Goal: Complete application form: Complete application form

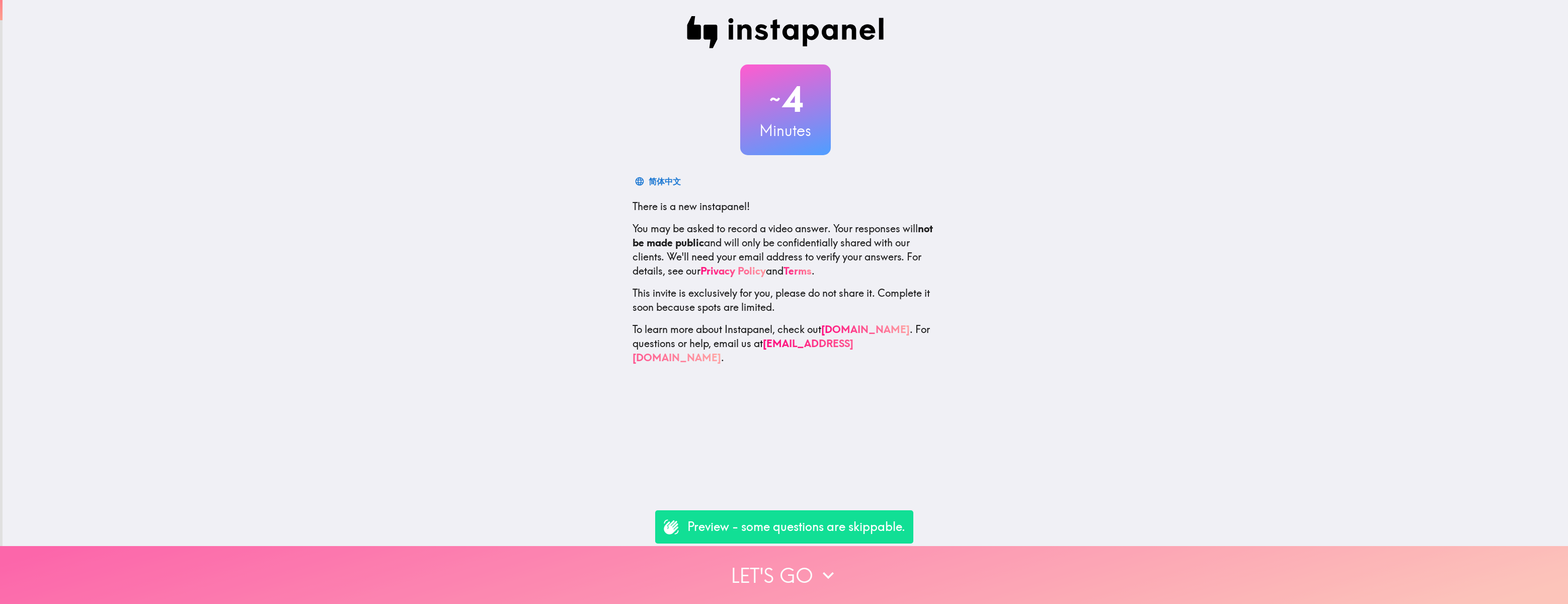
drag, startPoint x: 720, startPoint y: 579, endPoint x: 725, endPoint y: 577, distance: 5.4
click at [720, 415] on button "Let's go" at bounding box center [784, 574] width 1568 height 58
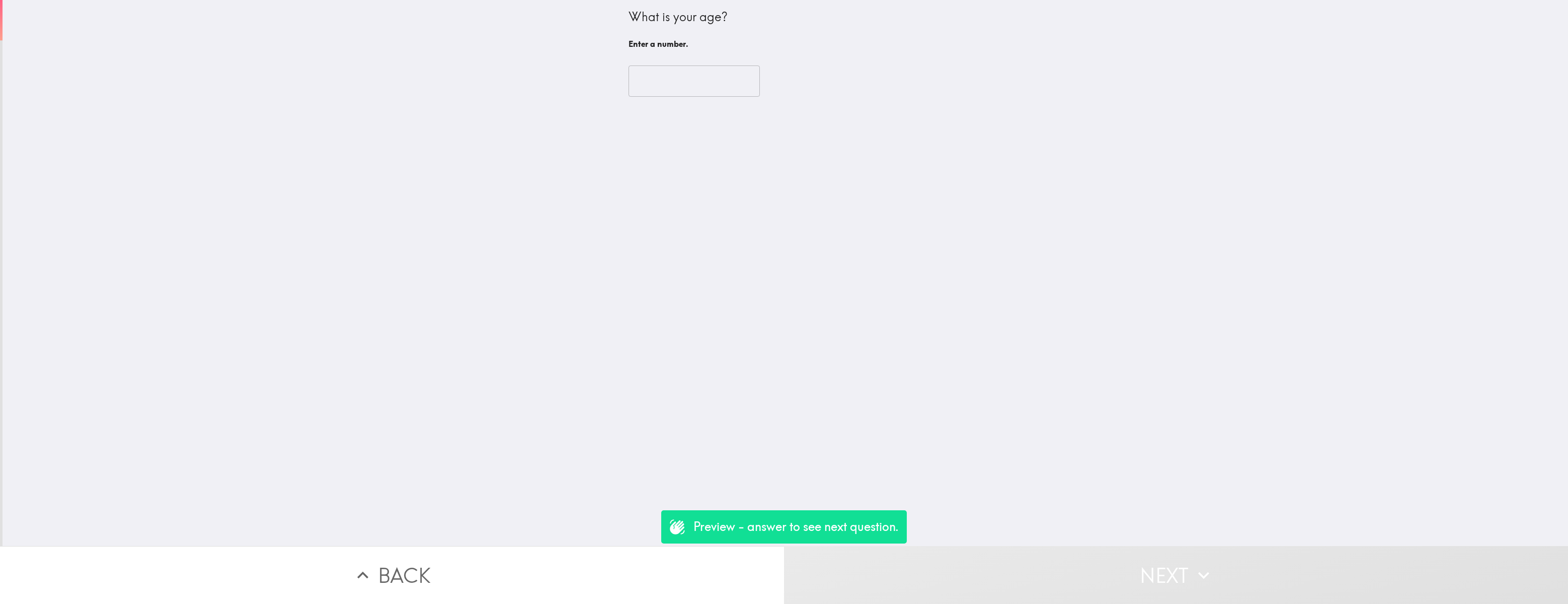
click at [676, 88] on input "number" at bounding box center [694, 81] width 132 height 31
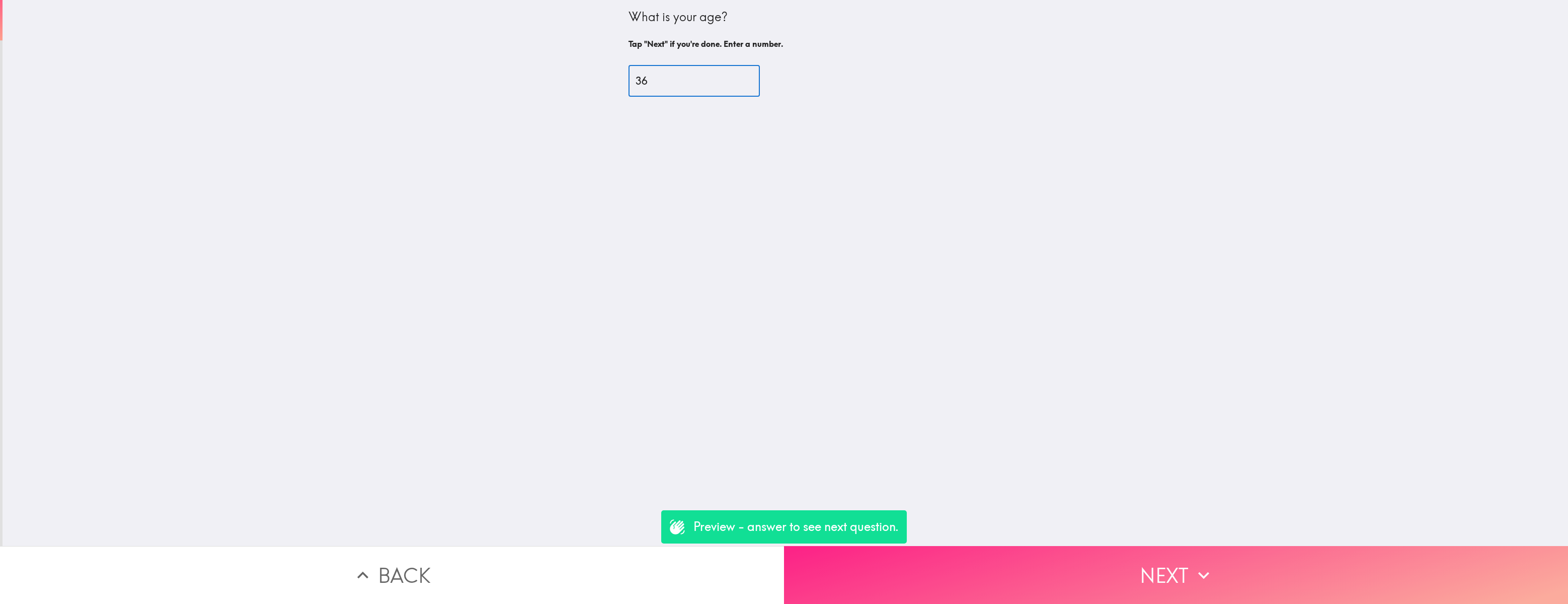
type input "36"
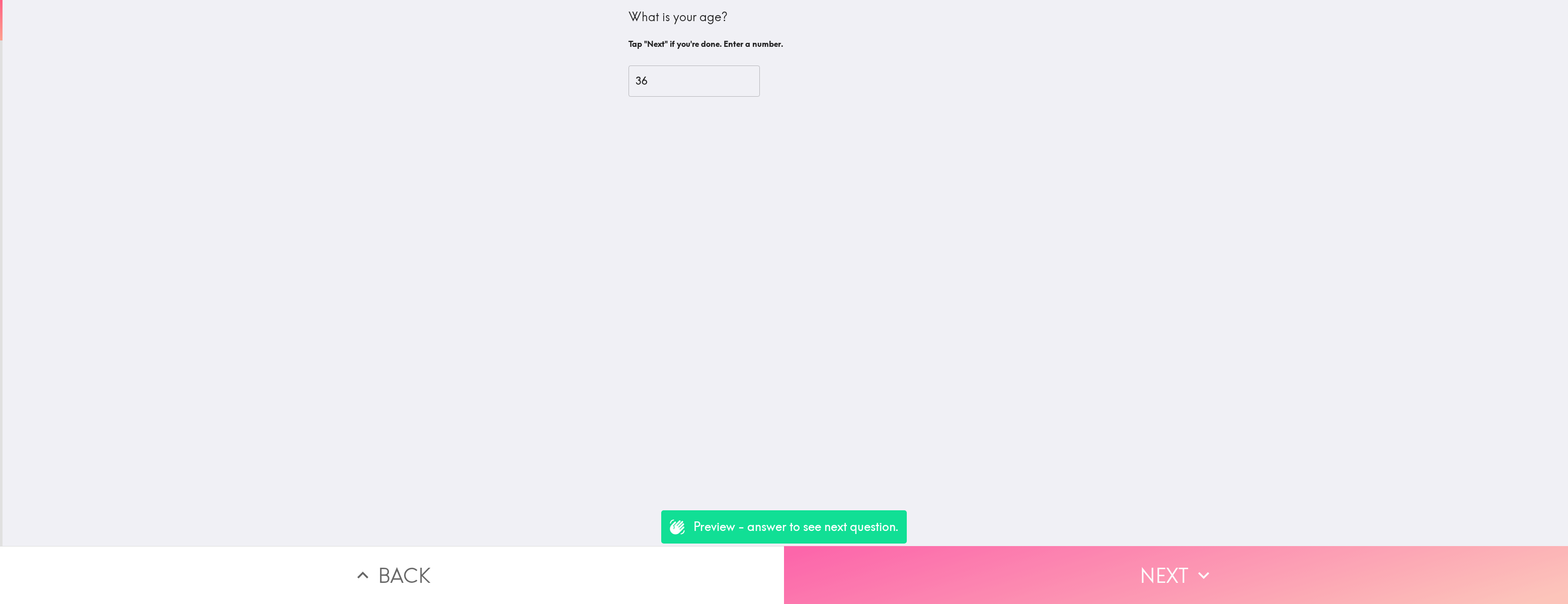
click at [1005, 415] on button "Next" at bounding box center [1176, 574] width 784 height 58
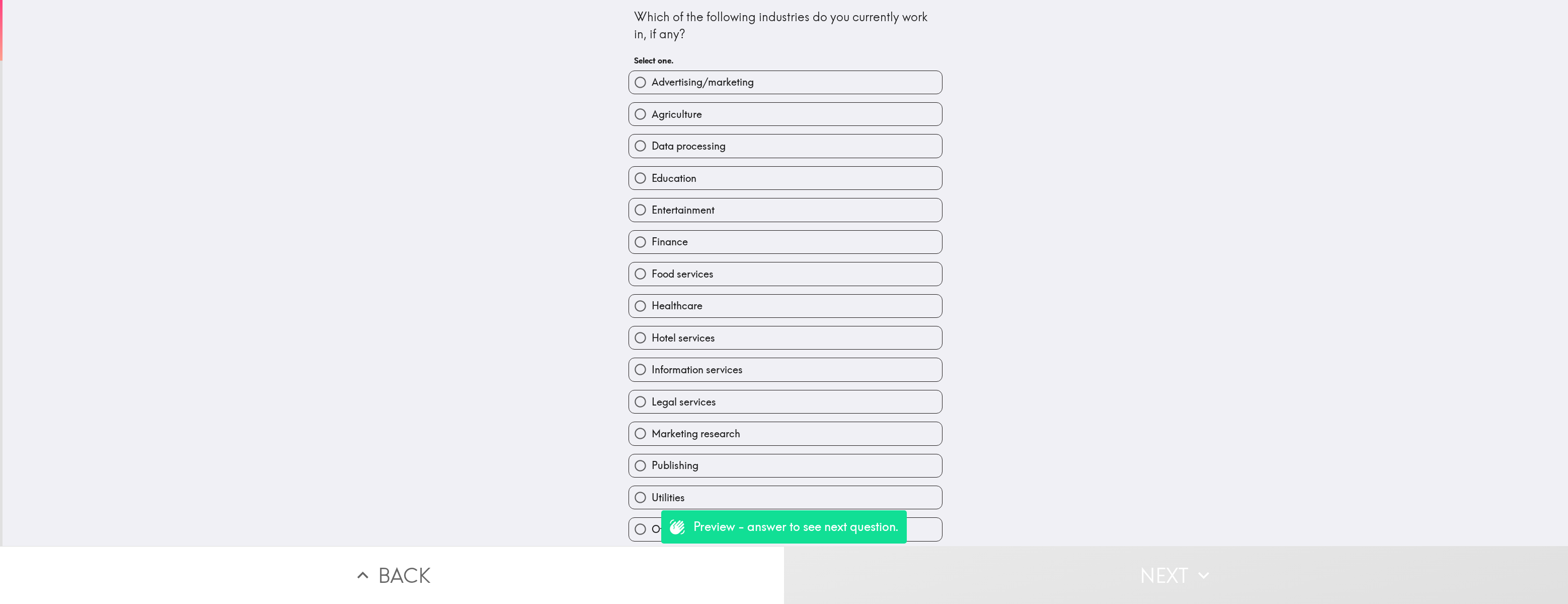
scroll to position [27, 0]
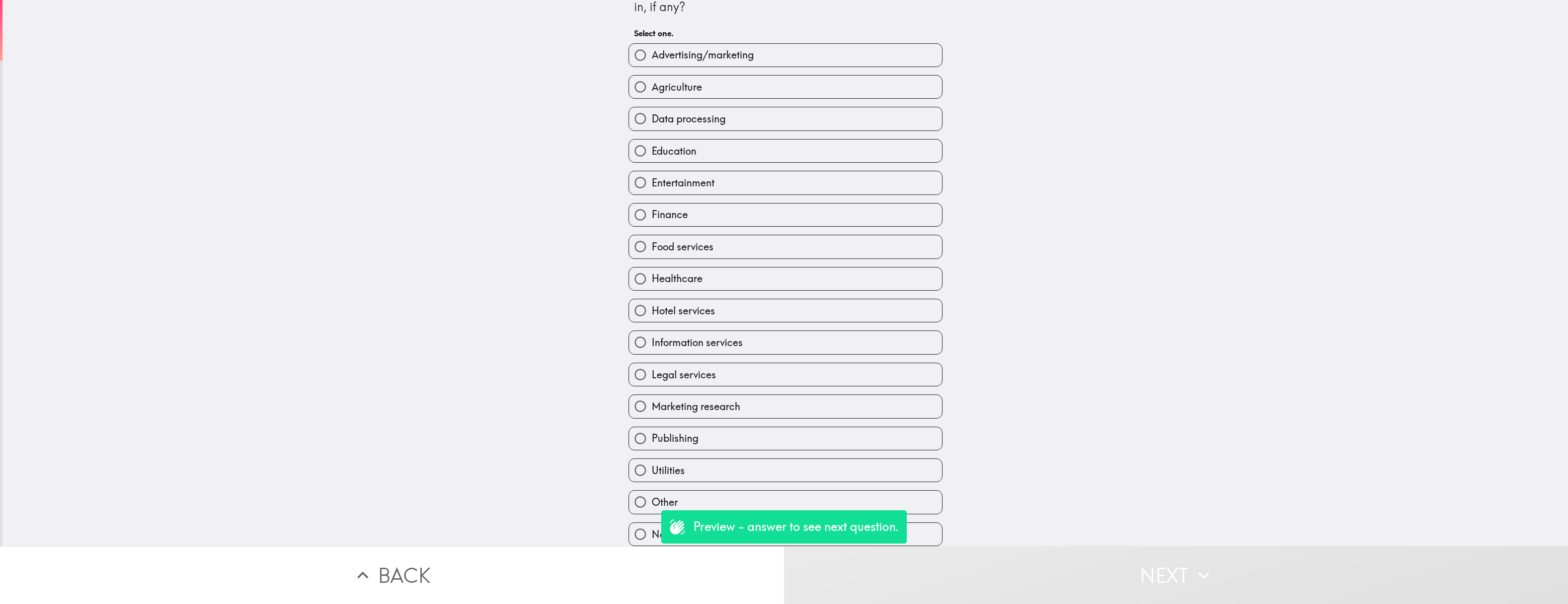
click at [640, 280] on input "Healthcare" at bounding box center [640, 278] width 22 height 22
radio input "true"
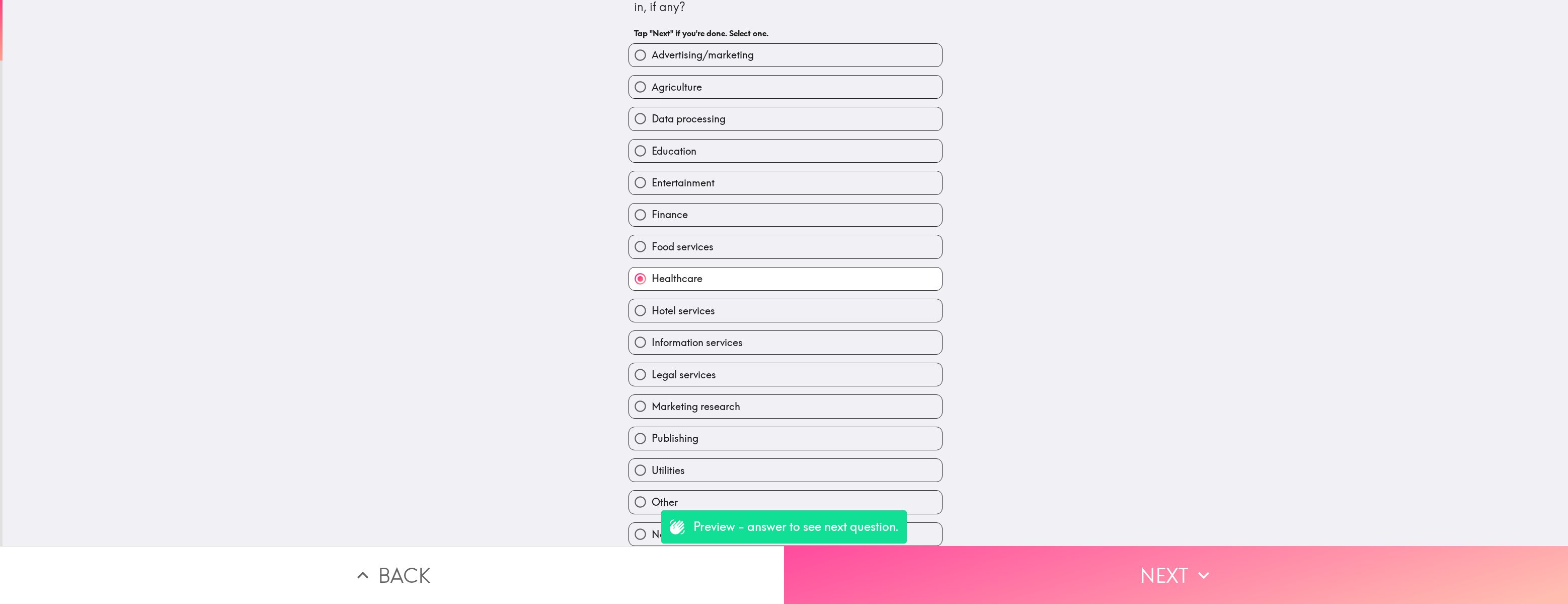
click at [951, 415] on button "Next" at bounding box center [1176, 574] width 784 height 58
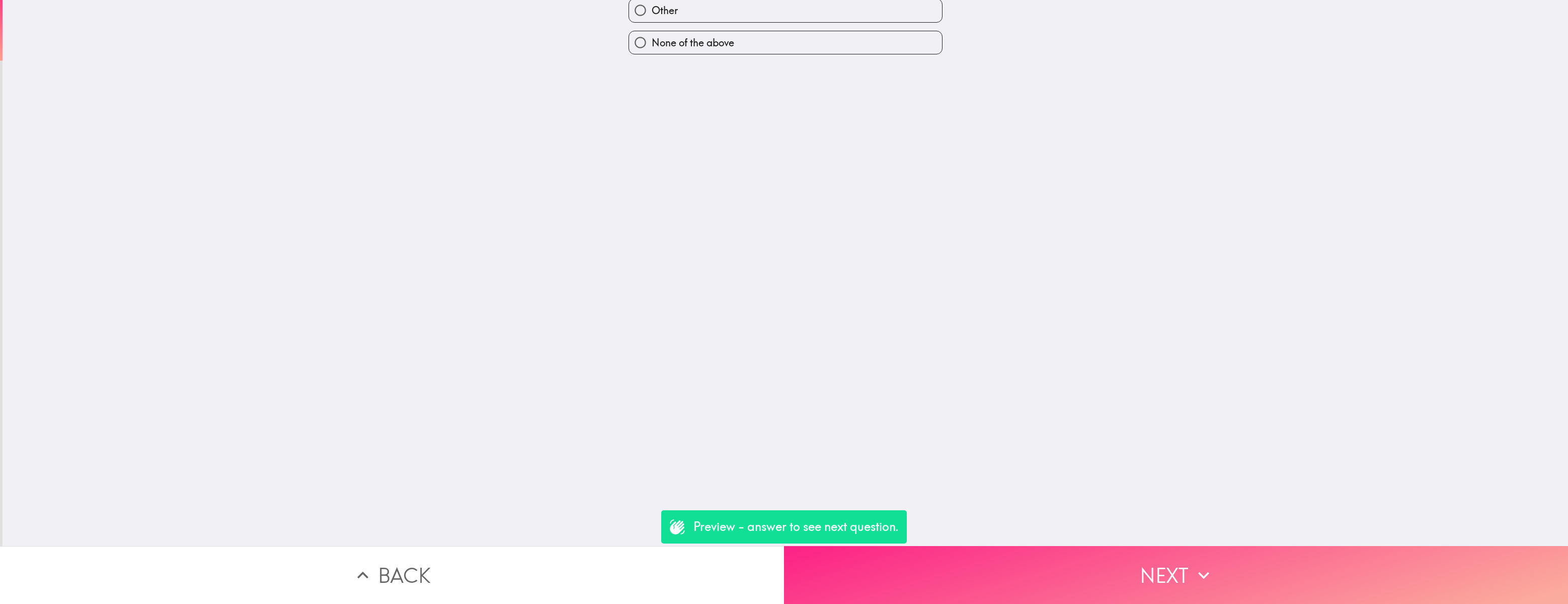
scroll to position [0, 0]
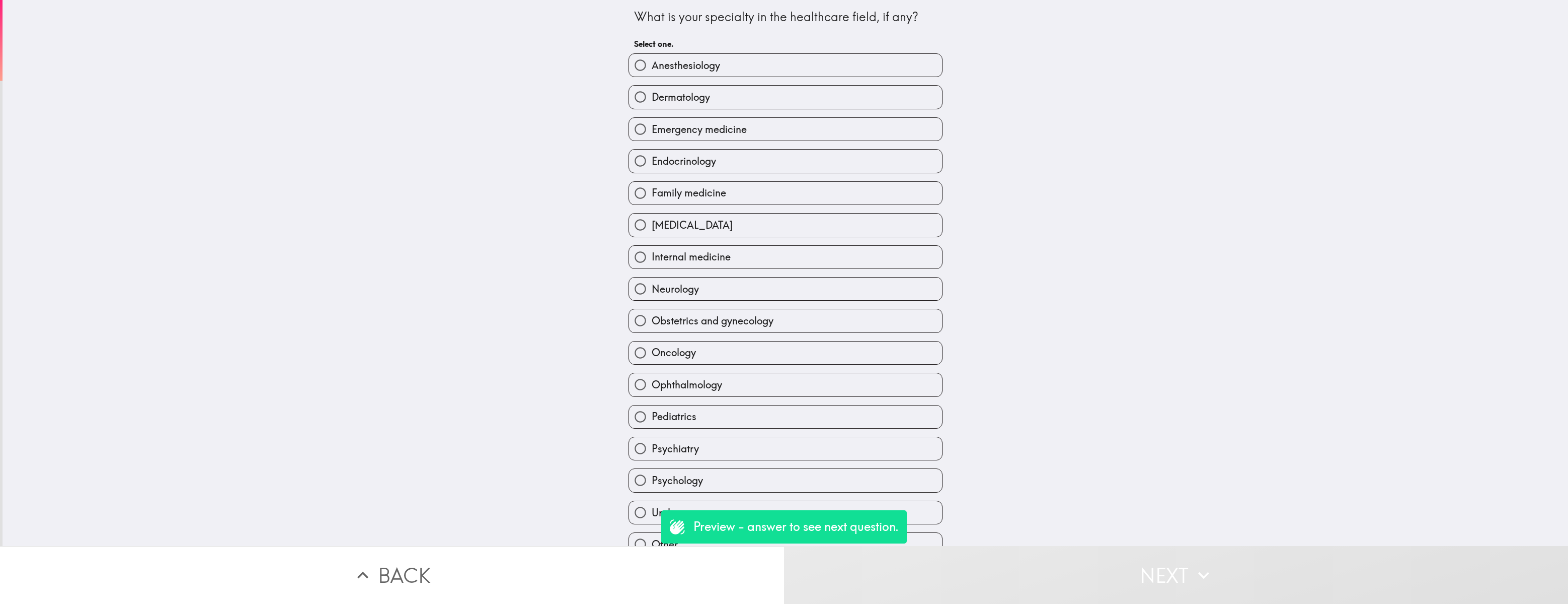
scroll to position [7, 0]
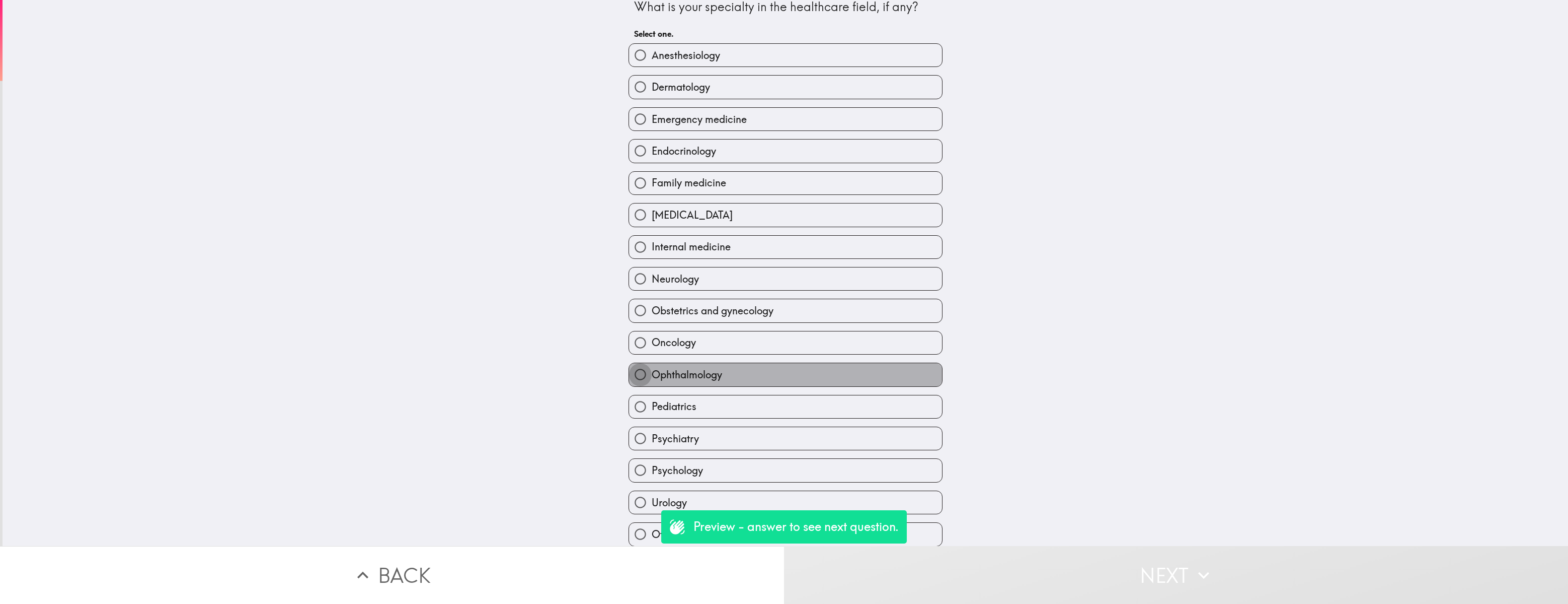
click at [643, 374] on input "Ophthalmology" at bounding box center [640, 374] width 22 height 22
radio input "true"
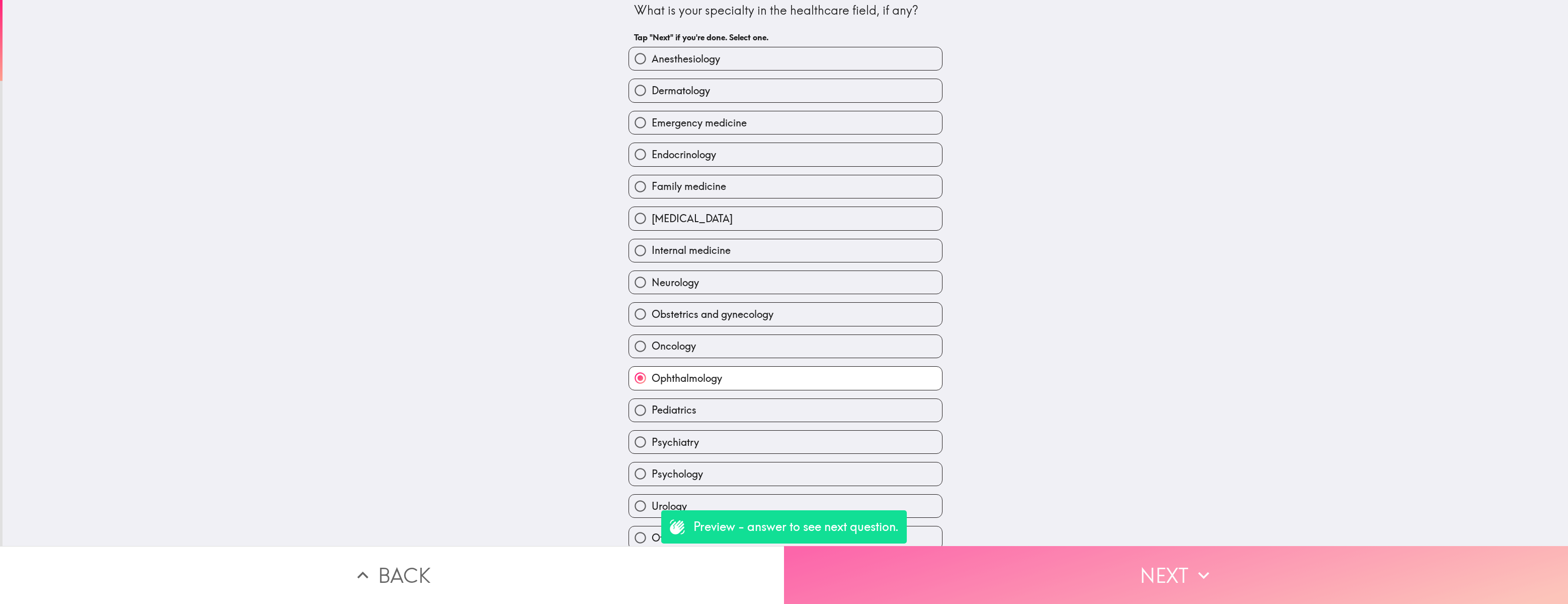
click at [902, 415] on button "Next" at bounding box center [1176, 574] width 784 height 58
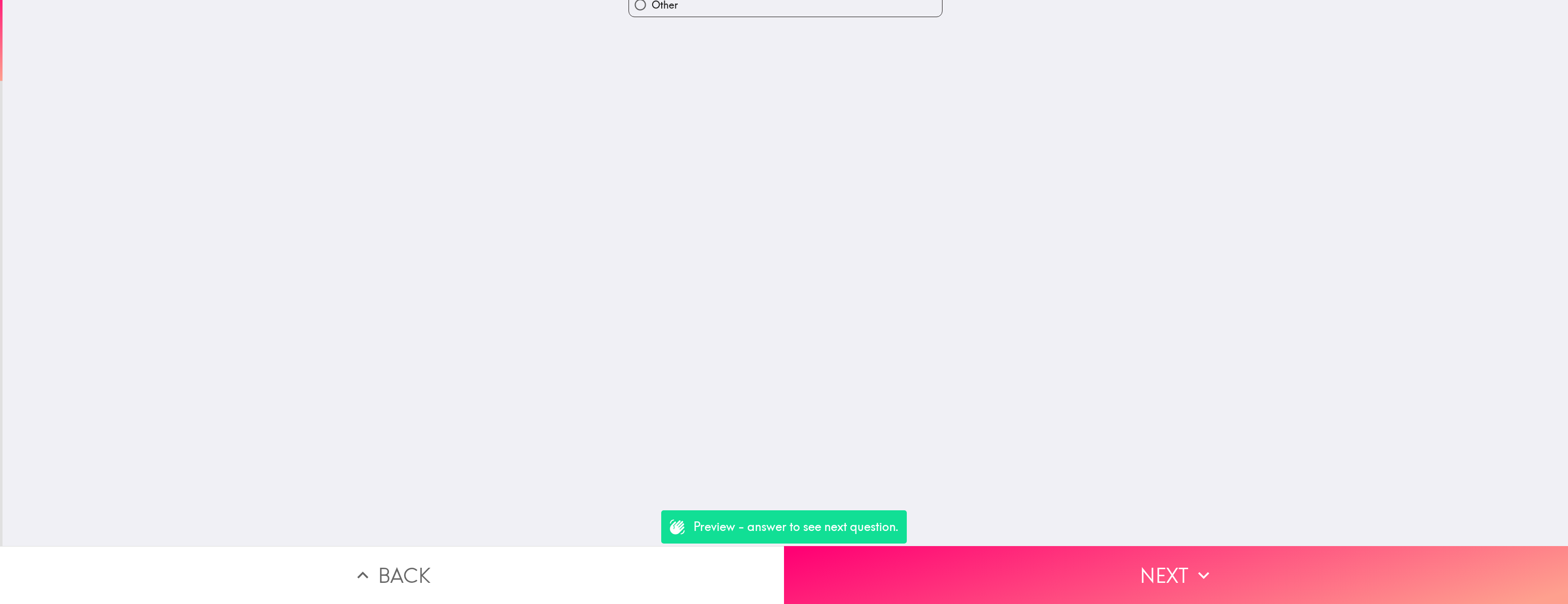
scroll to position [0, 0]
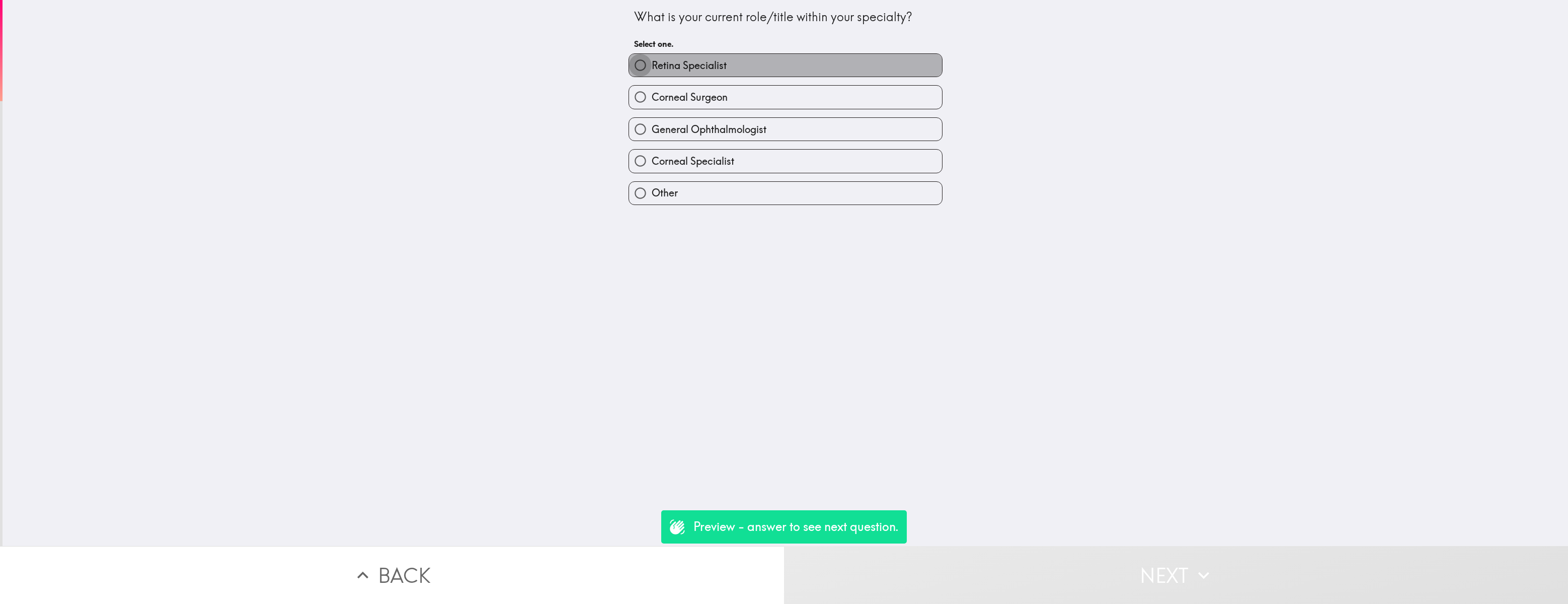
drag, startPoint x: 642, startPoint y: 60, endPoint x: 693, endPoint y: 130, distance: 86.6
click at [642, 61] on input "Retina Specialist" at bounding box center [640, 64] width 22 height 22
radio input "true"
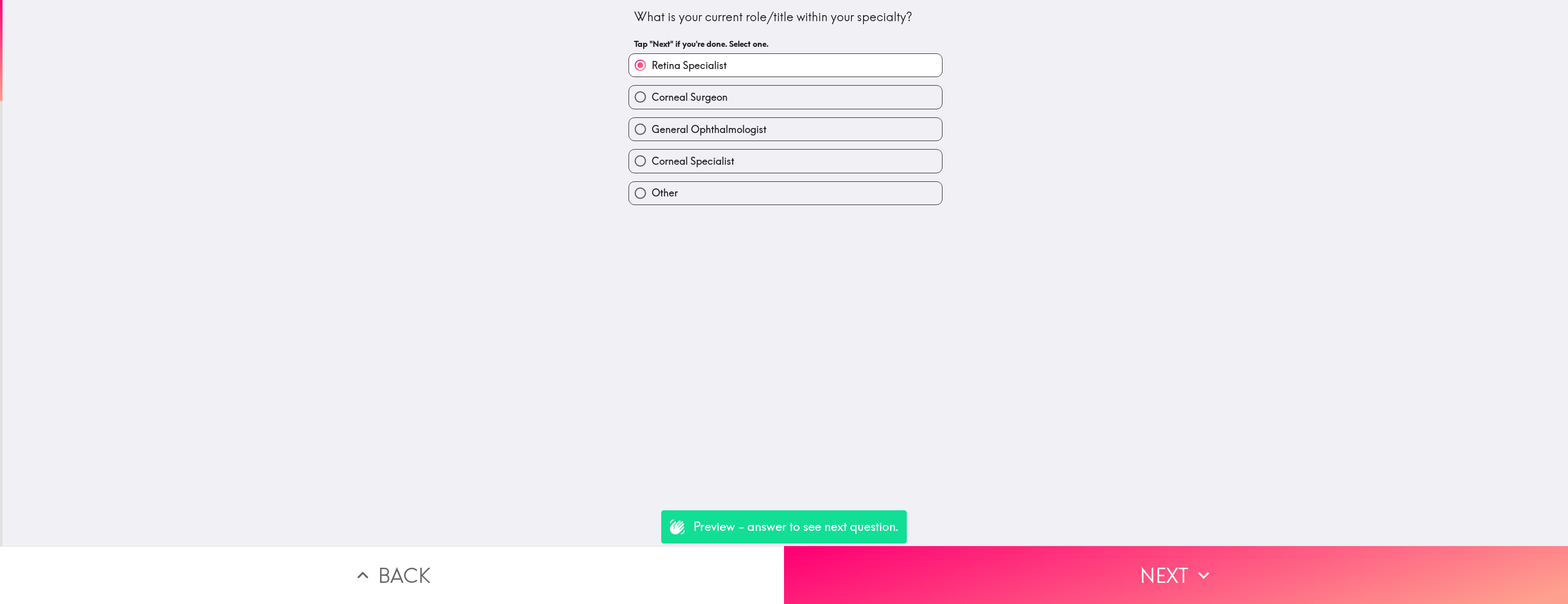
click at [1010, 415] on button "Next" at bounding box center [1176, 574] width 784 height 58
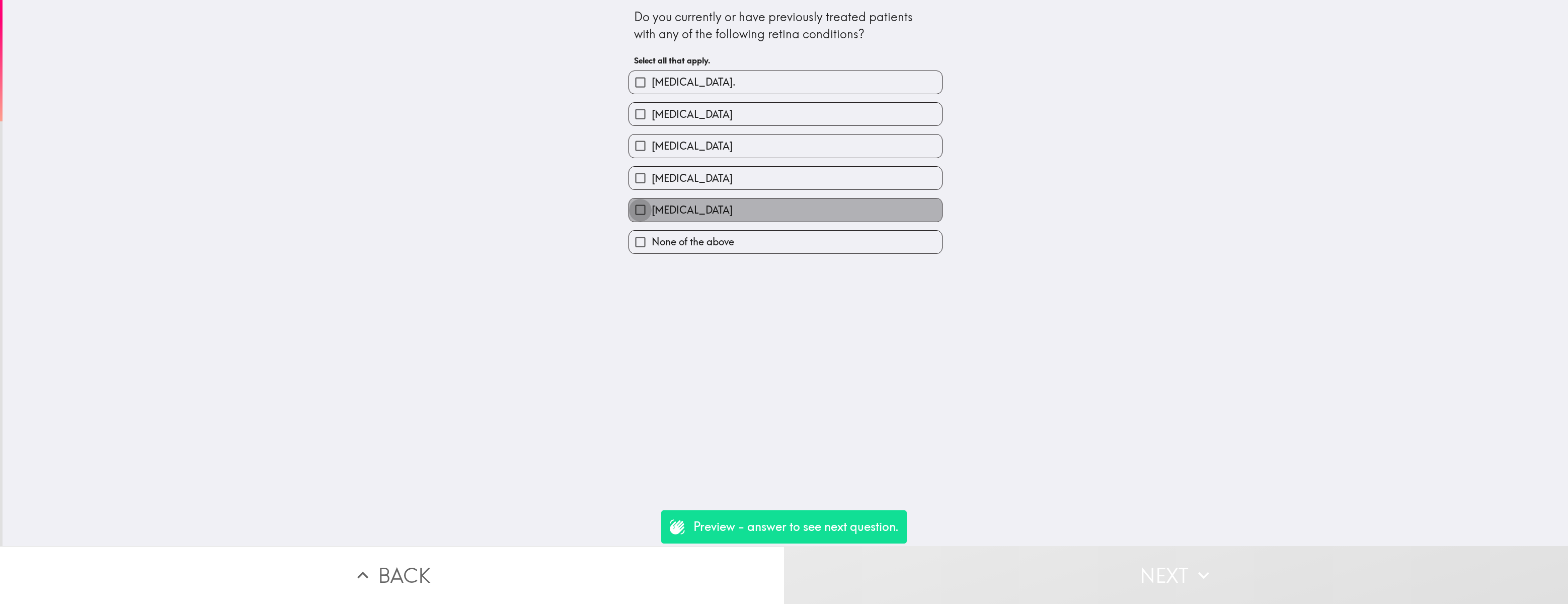
click at [638, 210] on input "[MEDICAL_DATA]" at bounding box center [640, 209] width 22 height 22
checkbox input "true"
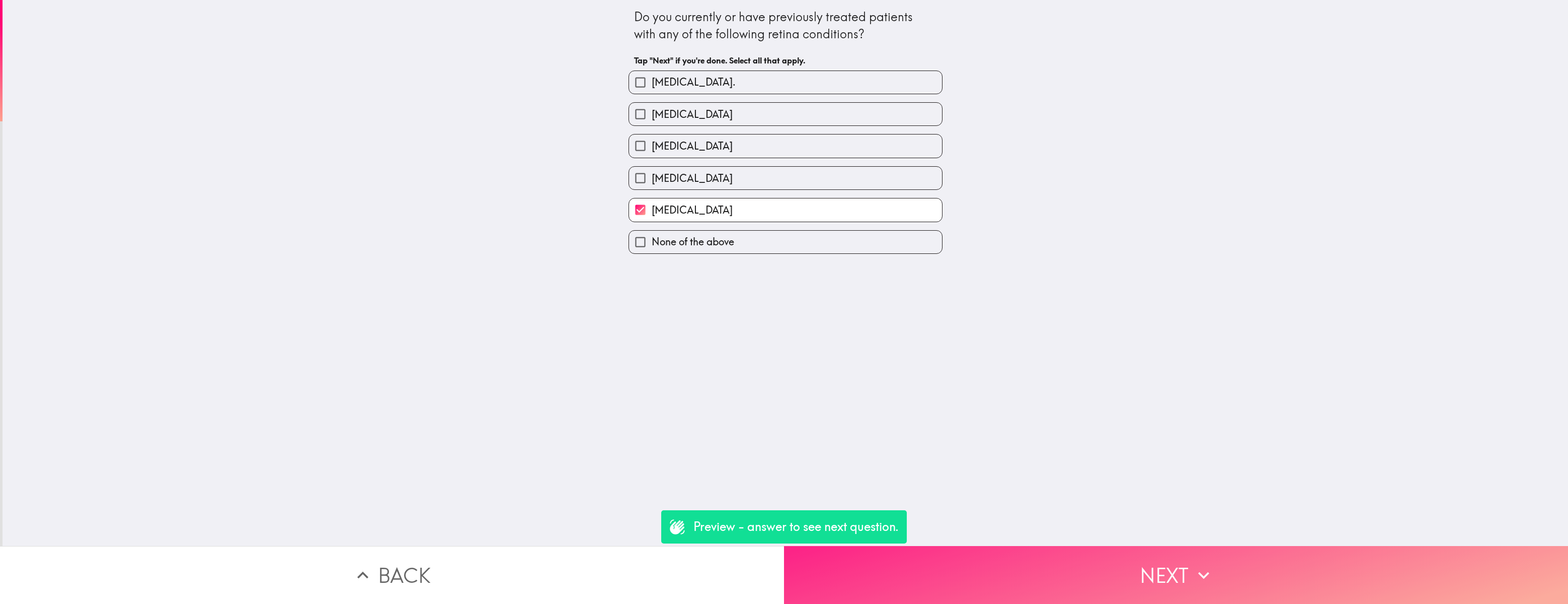
click at [903, 415] on button "Next" at bounding box center [1176, 574] width 784 height 58
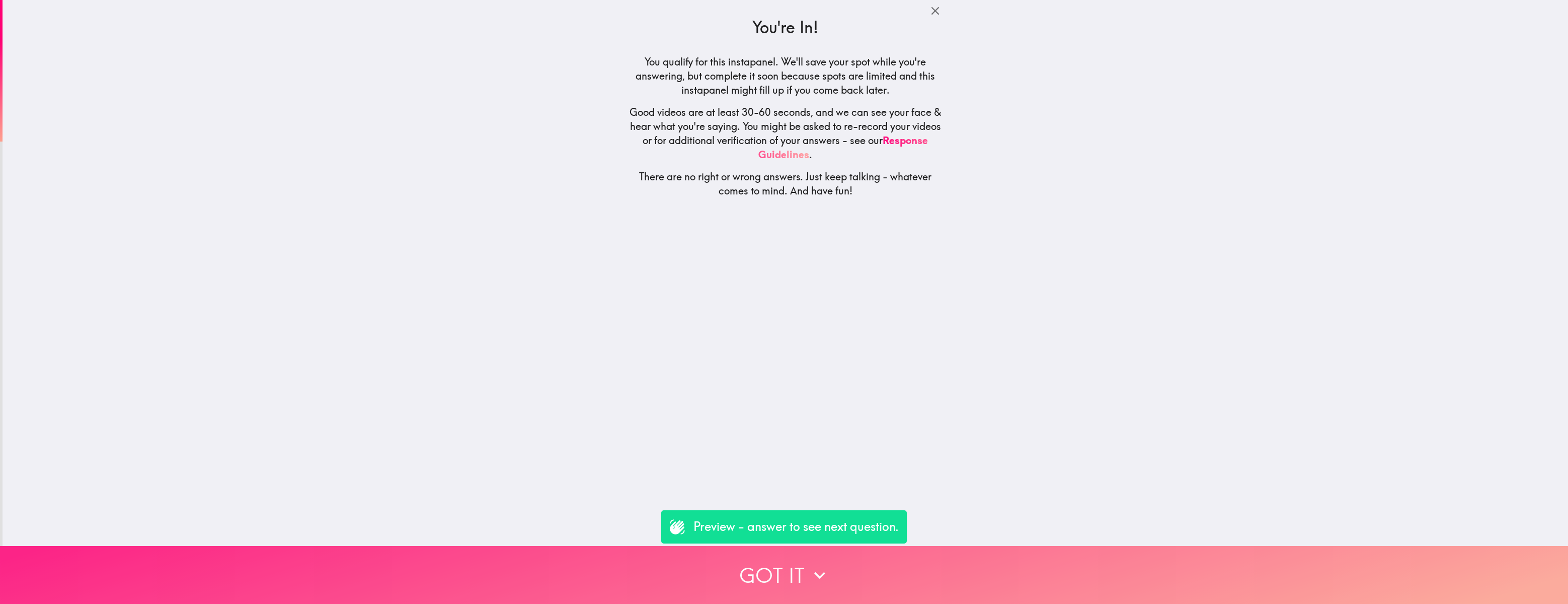
click at [788, 415] on button "Got it" at bounding box center [784, 574] width 1568 height 58
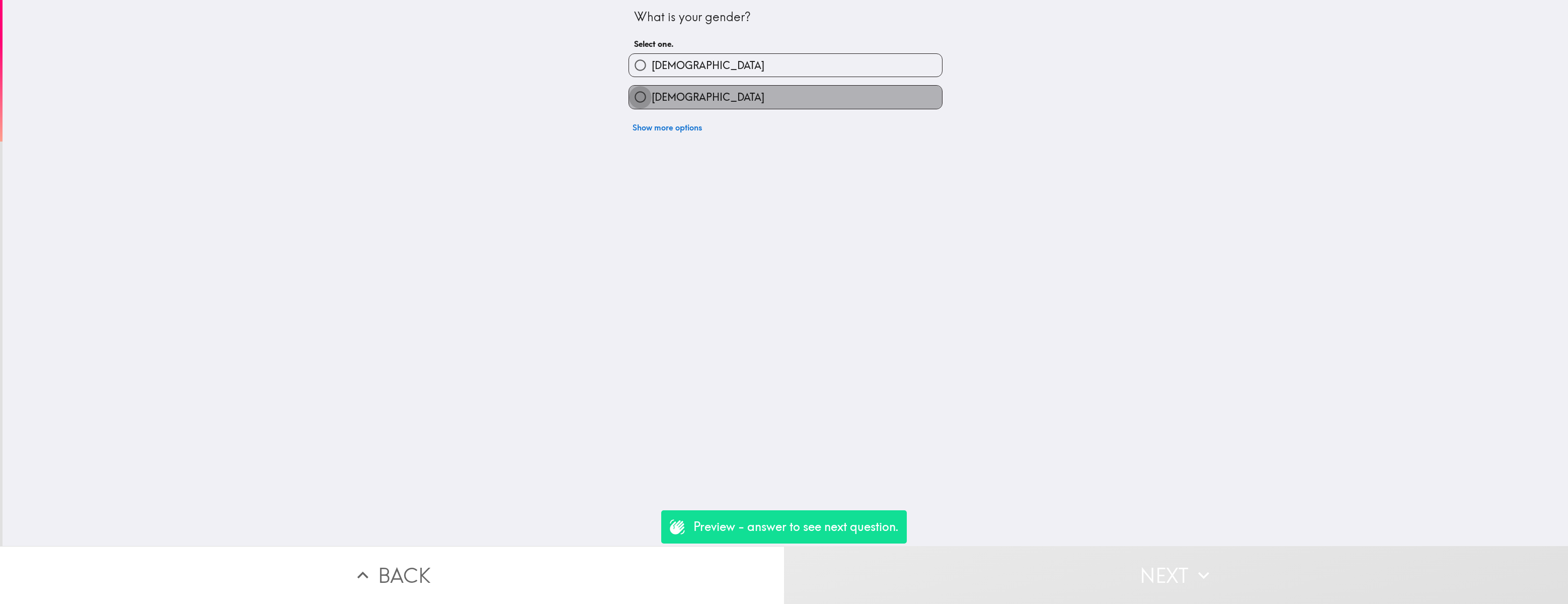
drag, startPoint x: 639, startPoint y: 94, endPoint x: 763, endPoint y: 231, distance: 184.8
click at [639, 94] on input "[DEMOGRAPHIC_DATA]" at bounding box center [640, 96] width 22 height 22
radio input "true"
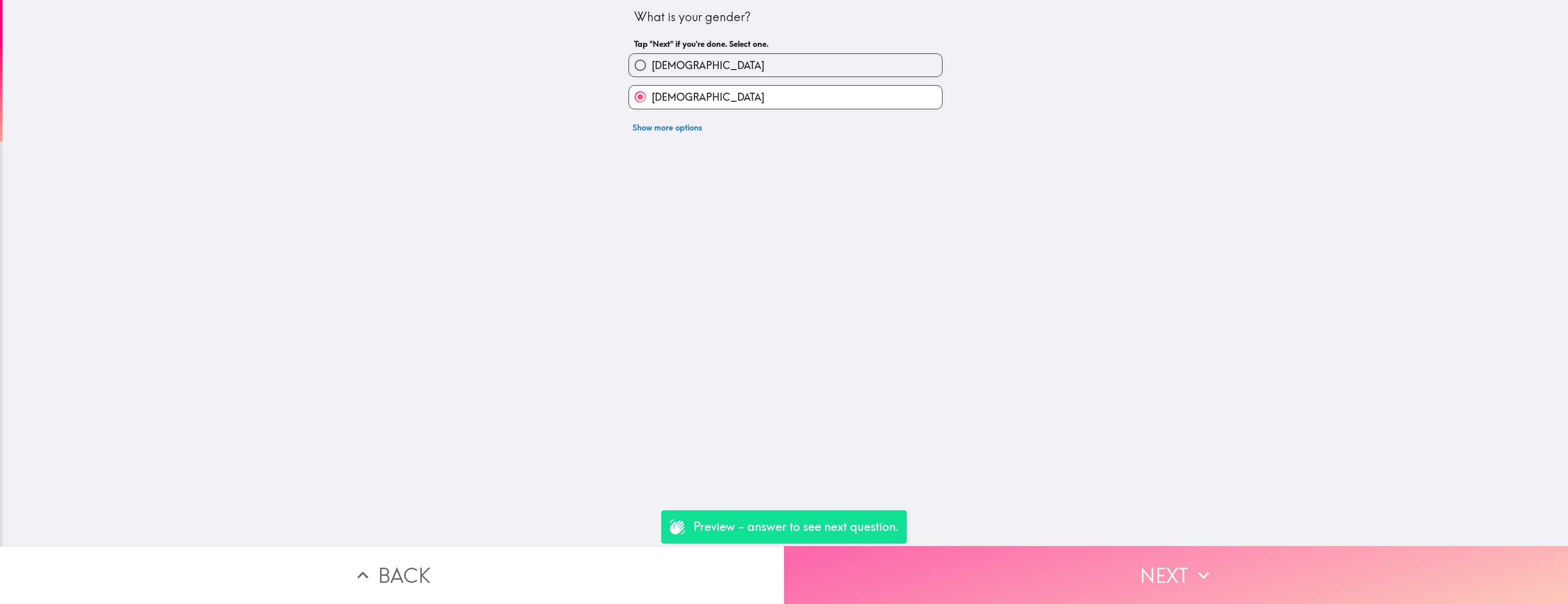
drag, startPoint x: 863, startPoint y: 580, endPoint x: 865, endPoint y: 573, distance: 7.3
click at [863, 415] on button "Next" at bounding box center [1176, 574] width 784 height 58
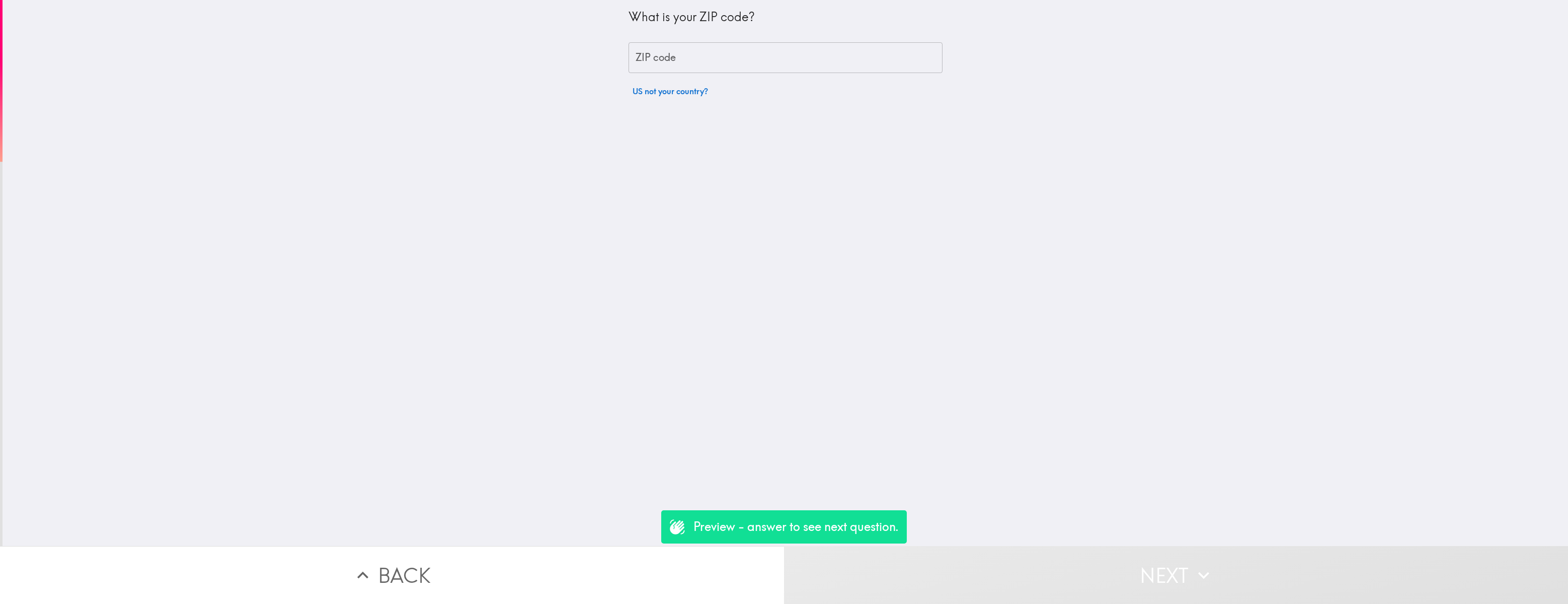
click at [779, 58] on input "ZIP code" at bounding box center [785, 58] width 314 height 31
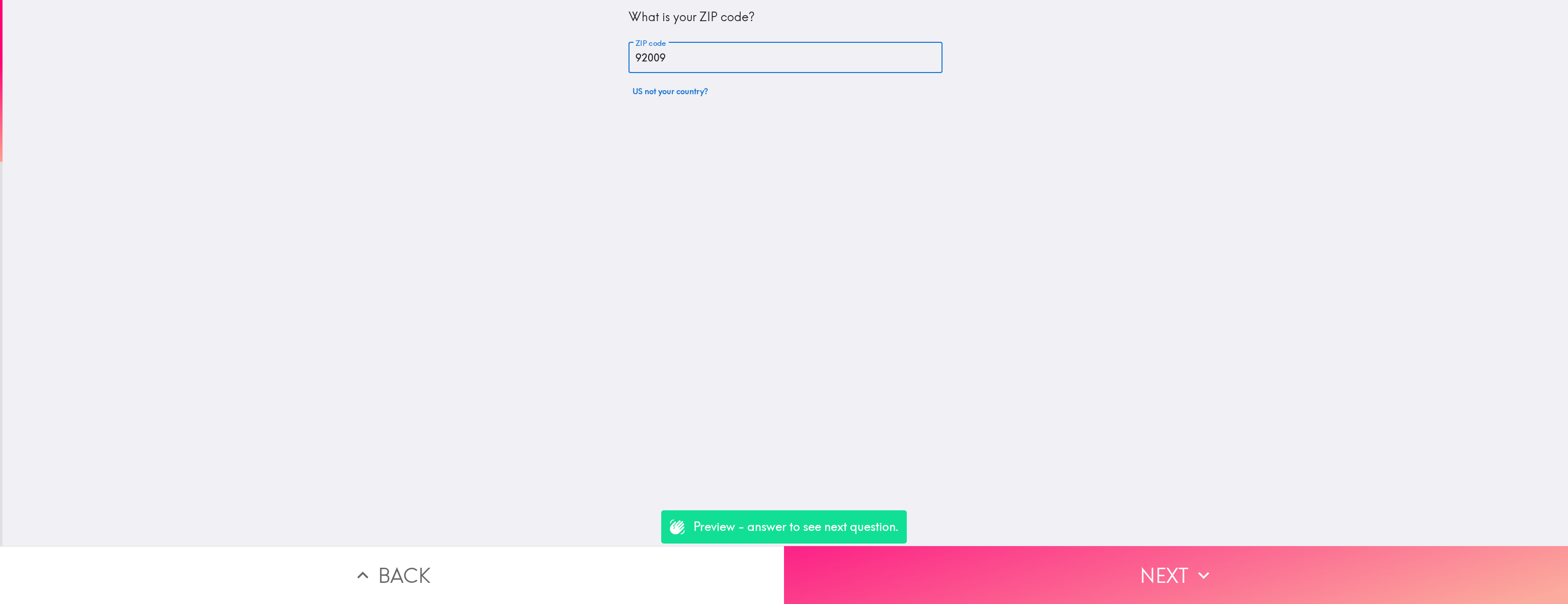
type input "92009"
click at [1070, 415] on button "Next" at bounding box center [1176, 574] width 784 height 58
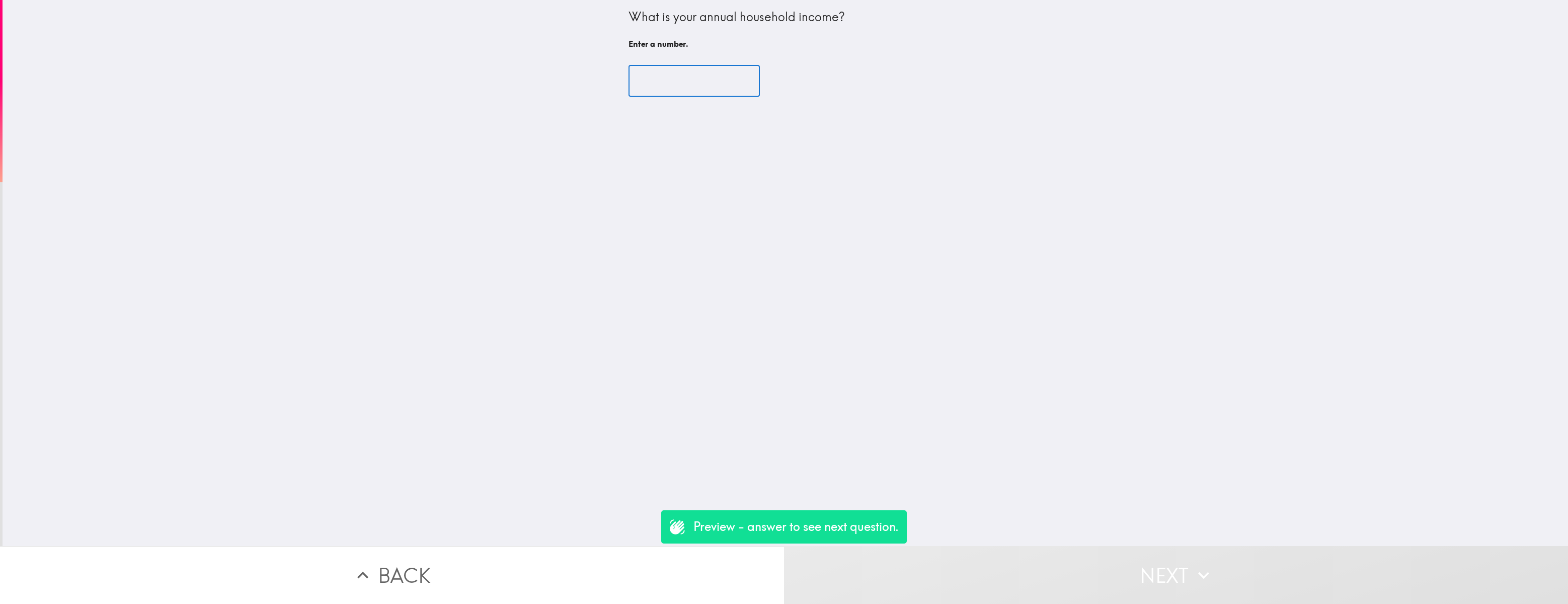
click at [701, 69] on input "number" at bounding box center [694, 81] width 132 height 31
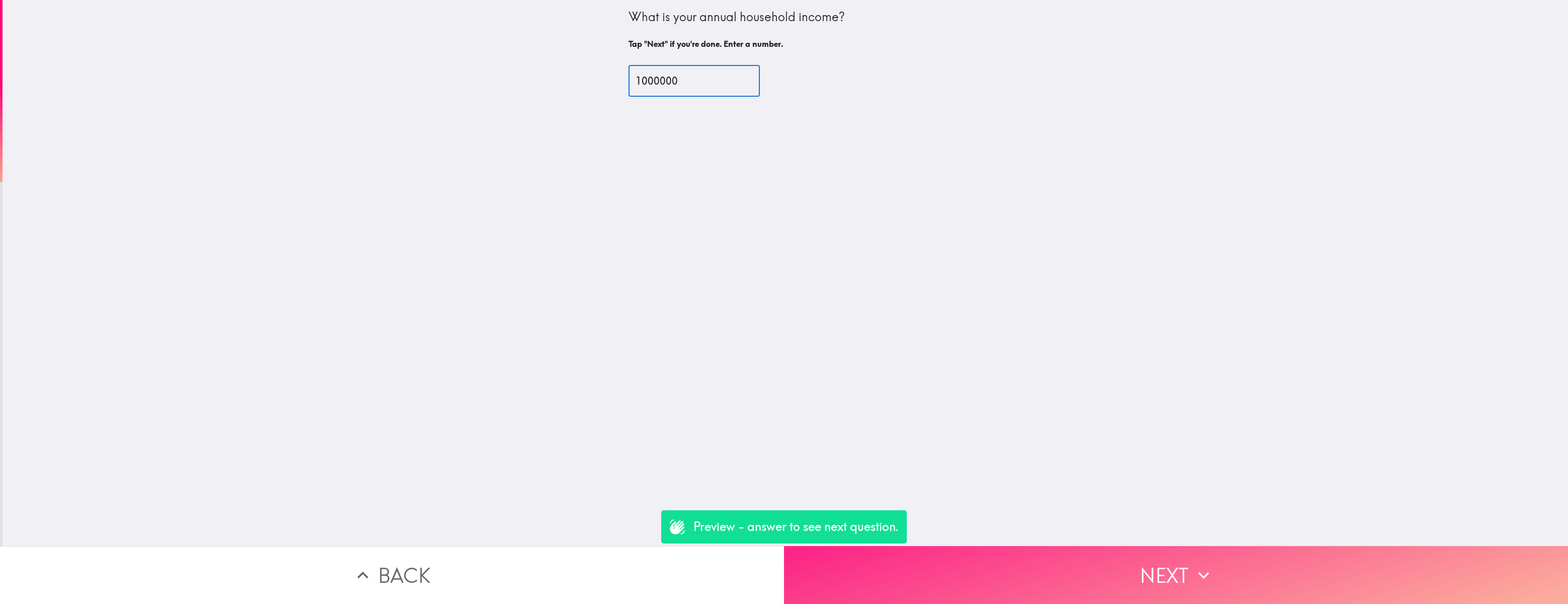
type input "1000000"
click at [1016, 415] on button "Next" at bounding box center [1176, 574] width 784 height 58
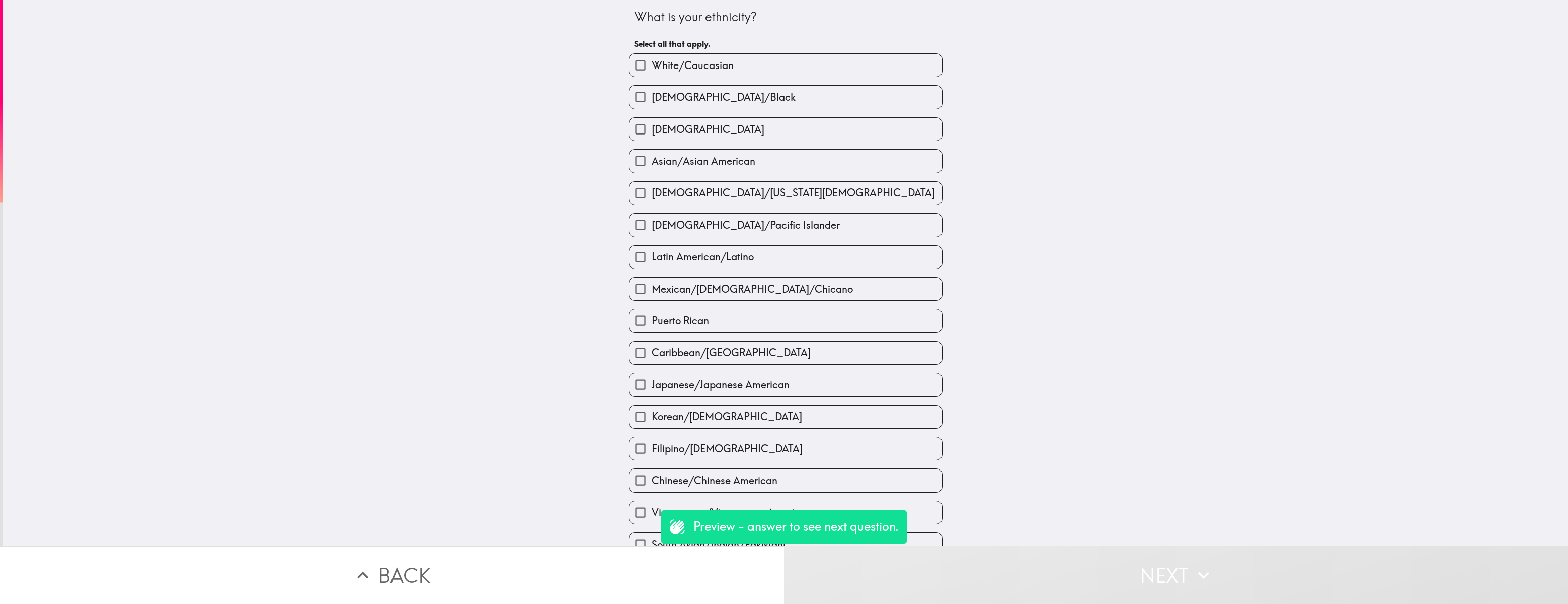
drag, startPoint x: 639, startPoint y: 65, endPoint x: 700, endPoint y: 126, distance: 86.3
click at [639, 65] on input "White/Caucasian" at bounding box center [640, 64] width 22 height 22
checkbox input "true"
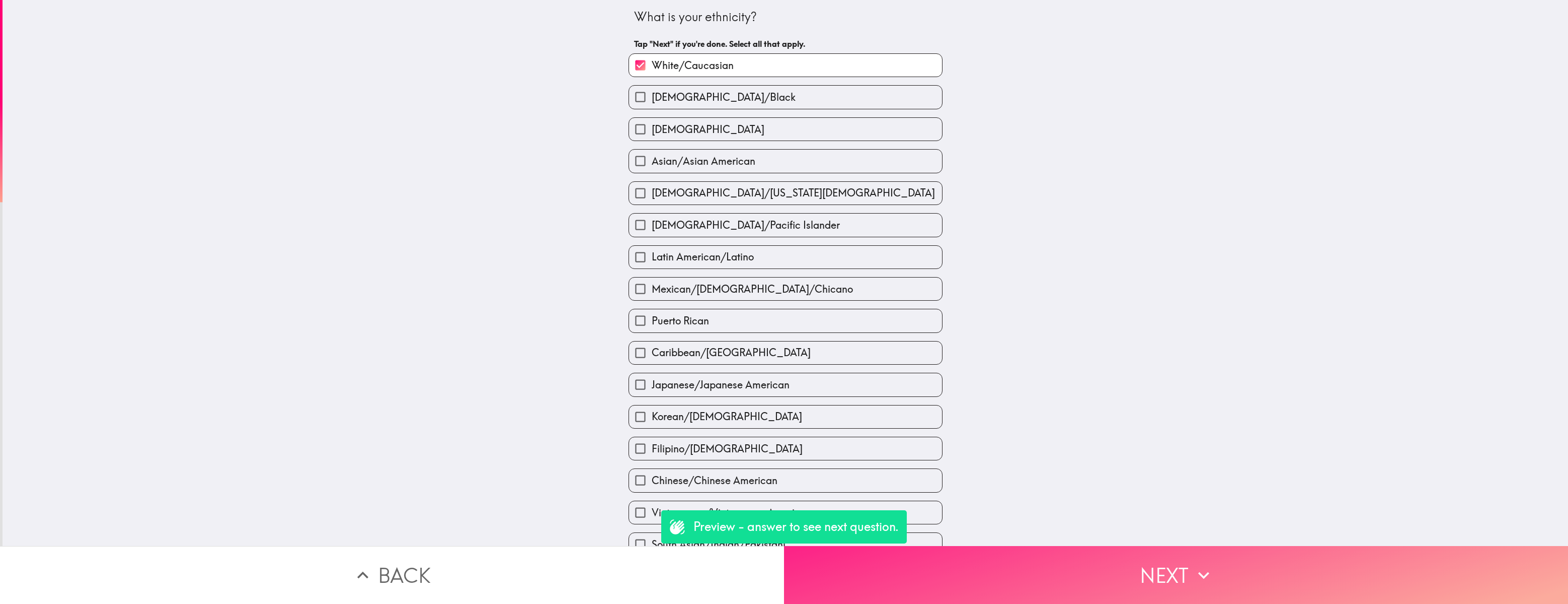
click at [1025, 415] on button "Next" at bounding box center [1176, 574] width 784 height 58
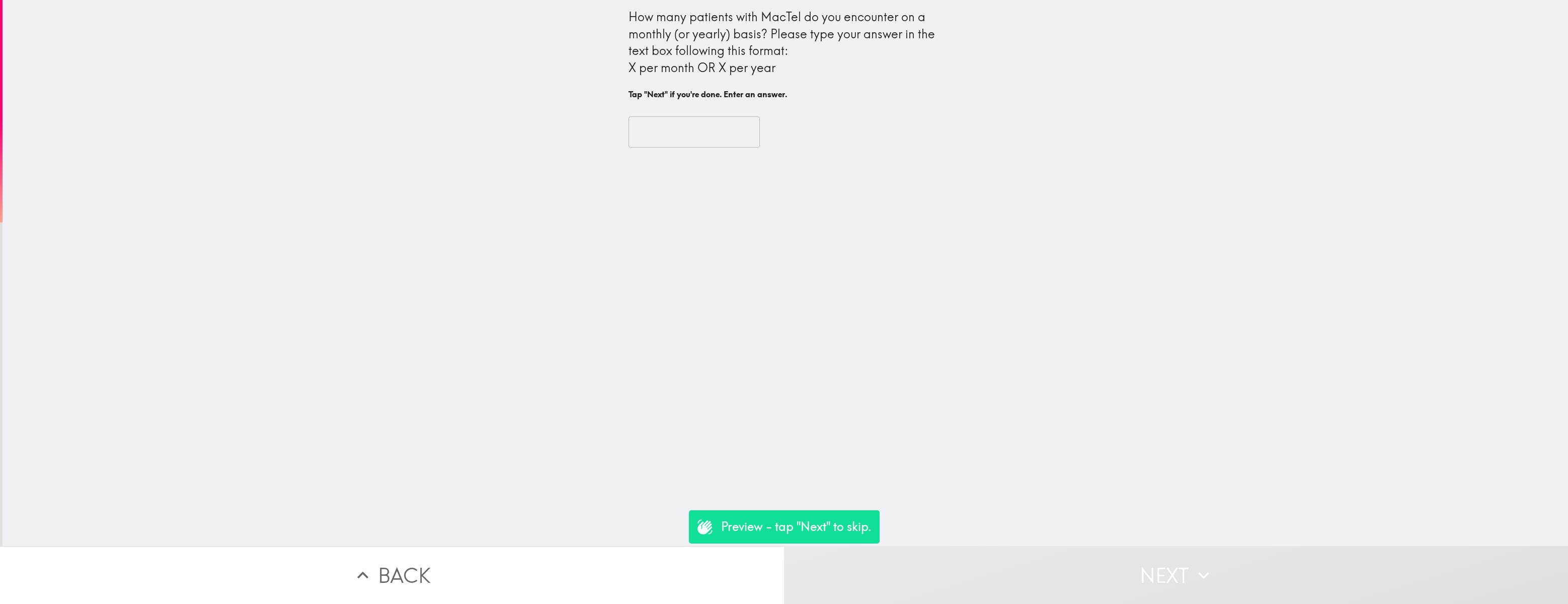
click at [687, 134] on input "text" at bounding box center [694, 132] width 132 height 31
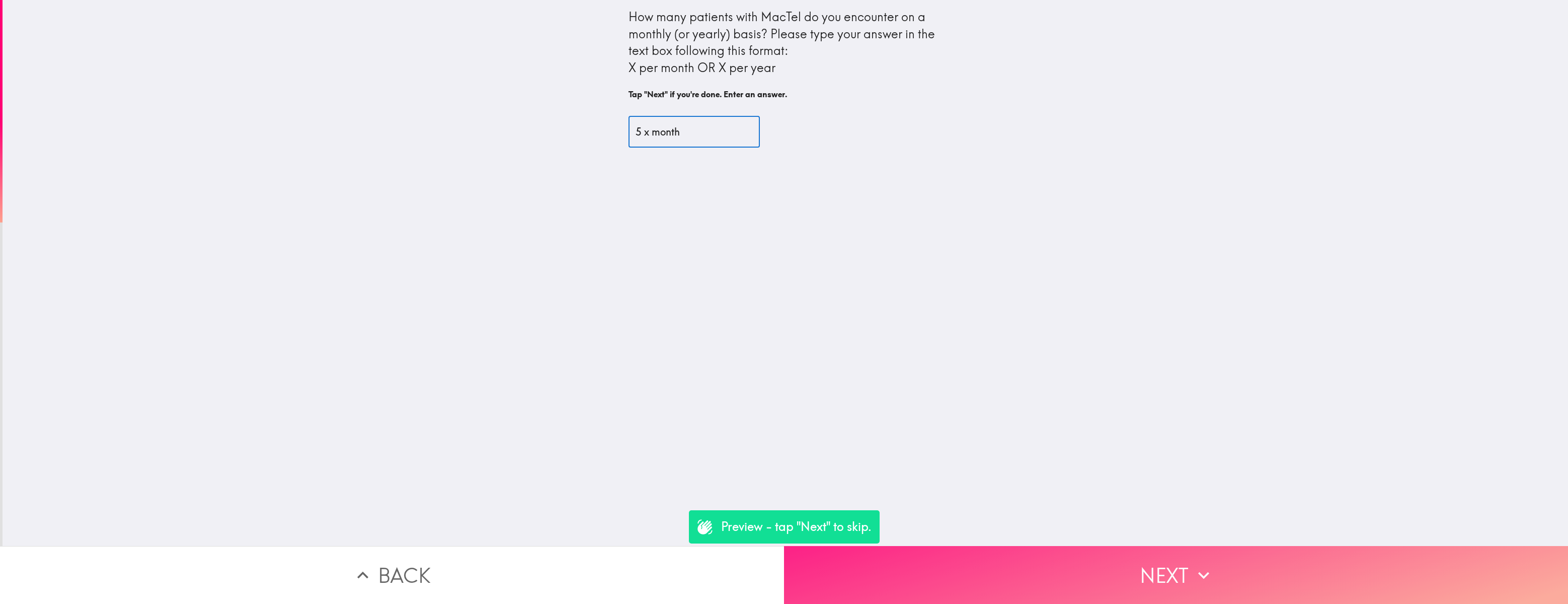
type input "5 x month"
drag, startPoint x: 923, startPoint y: 569, endPoint x: 937, endPoint y: 554, distance: 20.5
click at [923, 415] on button "Next" at bounding box center [1176, 574] width 784 height 58
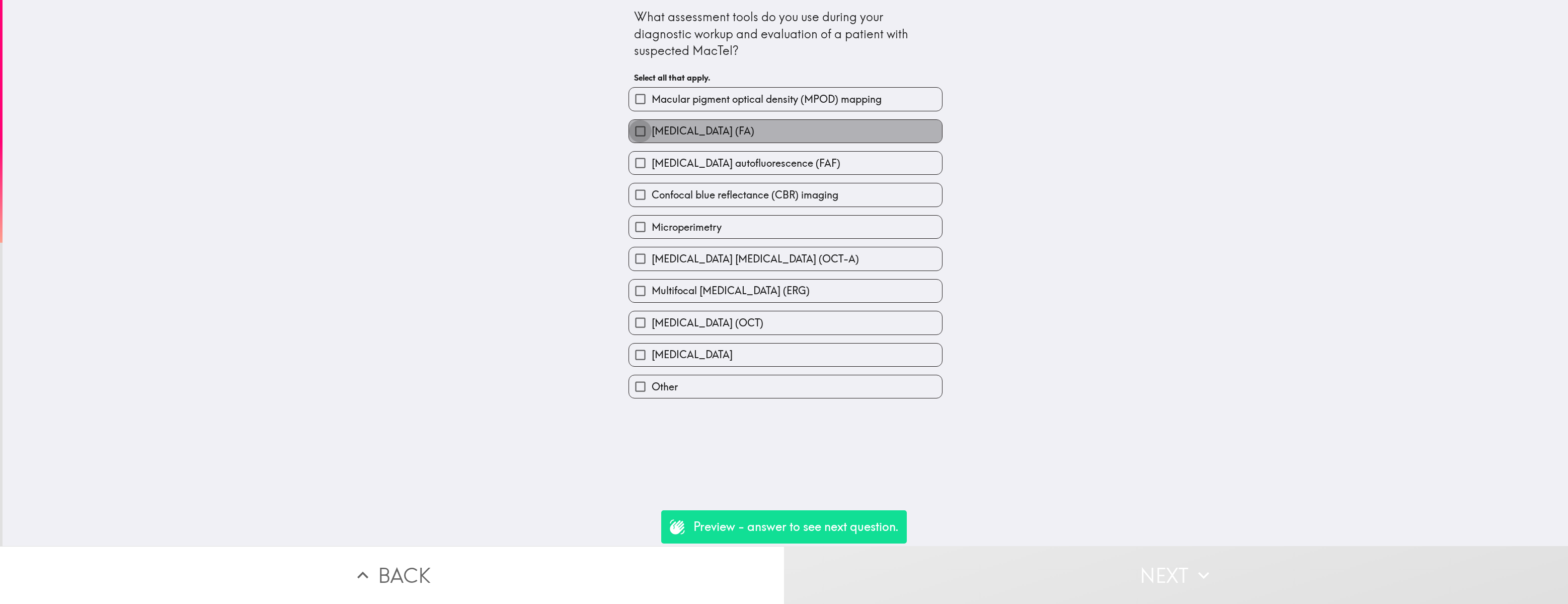
click at [642, 138] on input "[MEDICAL_DATA] (FA)" at bounding box center [640, 131] width 22 height 22
checkbox input "true"
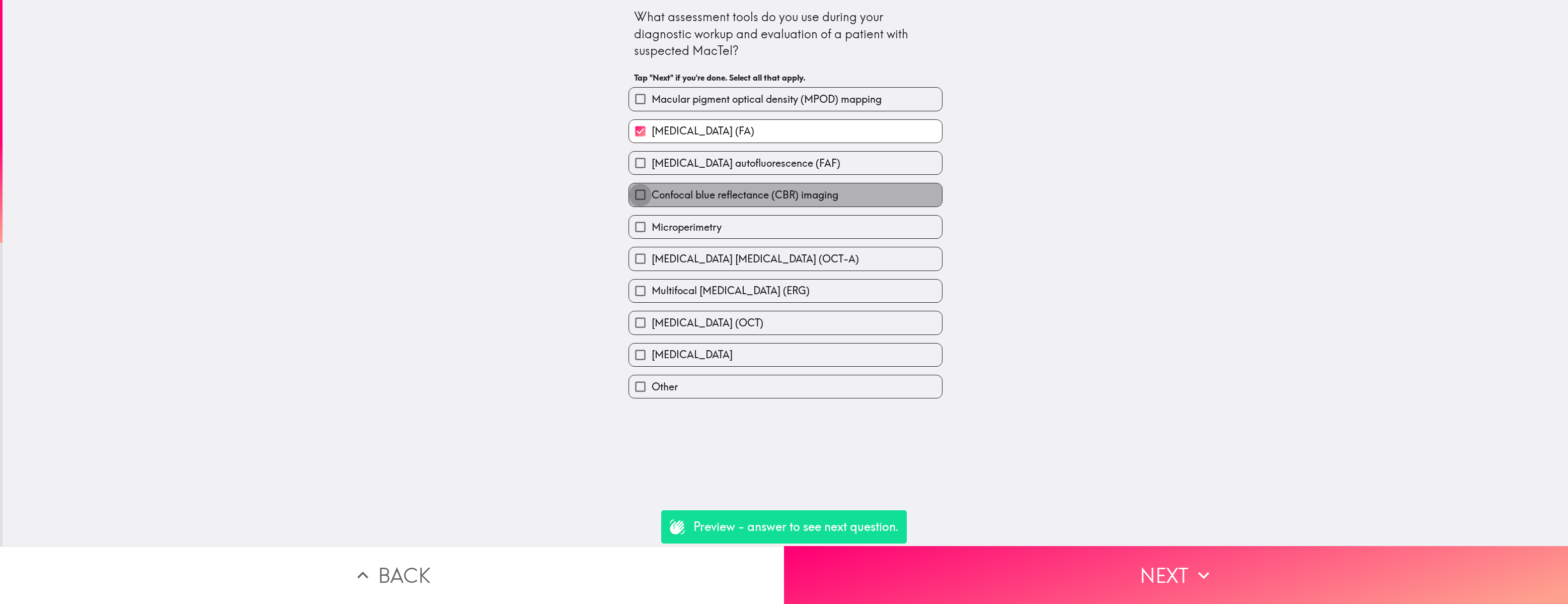
click at [636, 195] on input "Confocal blue reflectance (CBR) imaging" at bounding box center [640, 194] width 22 height 22
checkbox input "true"
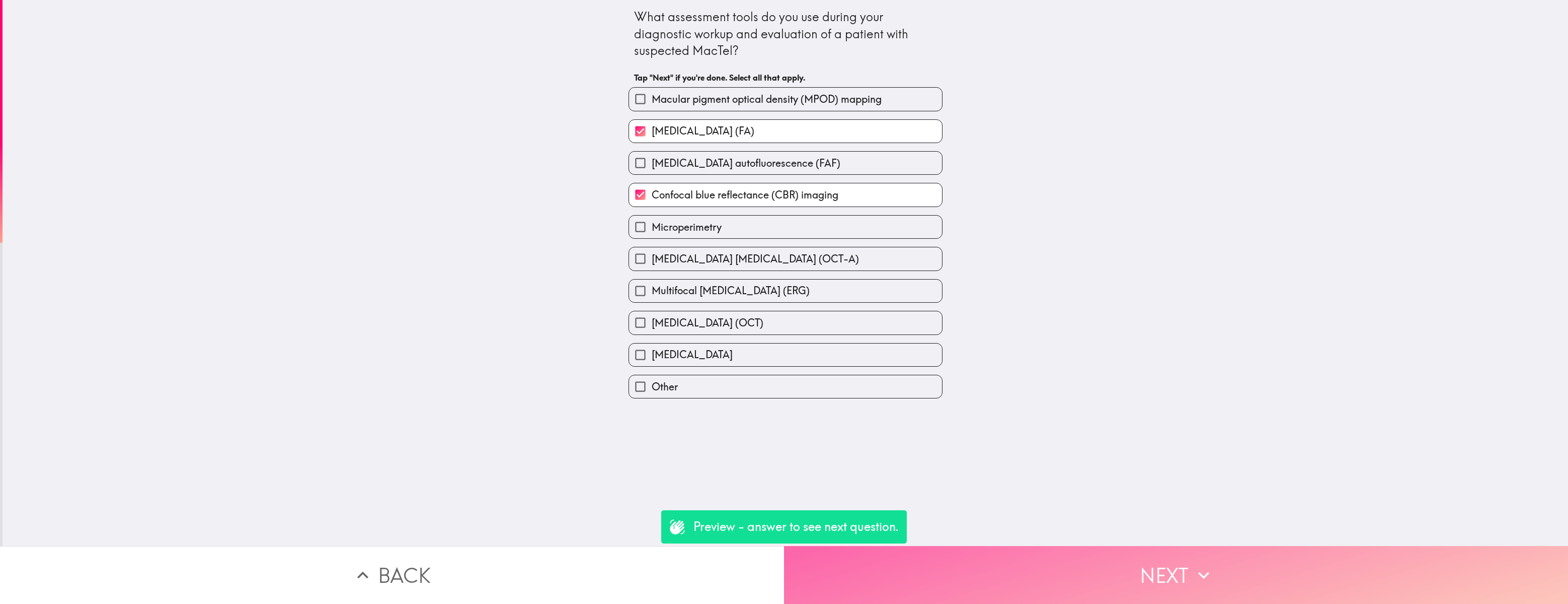
click at [1108, 415] on button "Next" at bounding box center [1176, 574] width 784 height 58
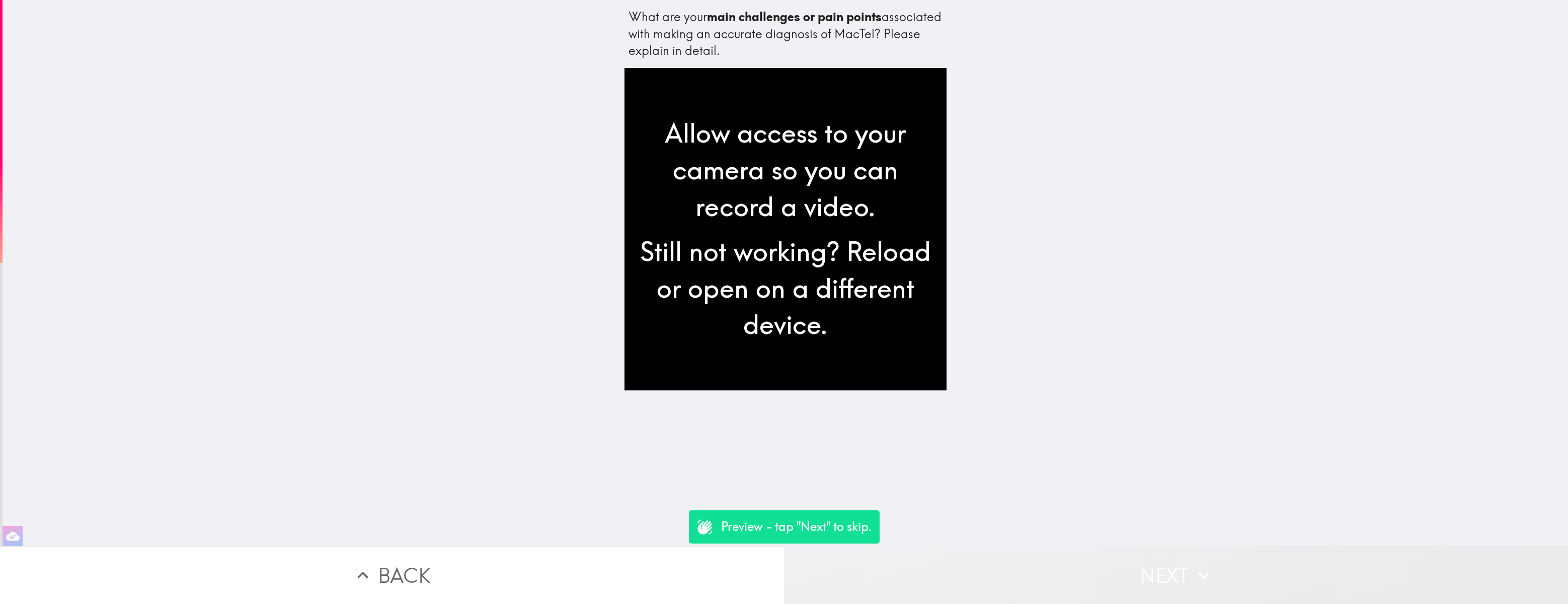
click at [912, 415] on button "Next" at bounding box center [1176, 574] width 784 height 58
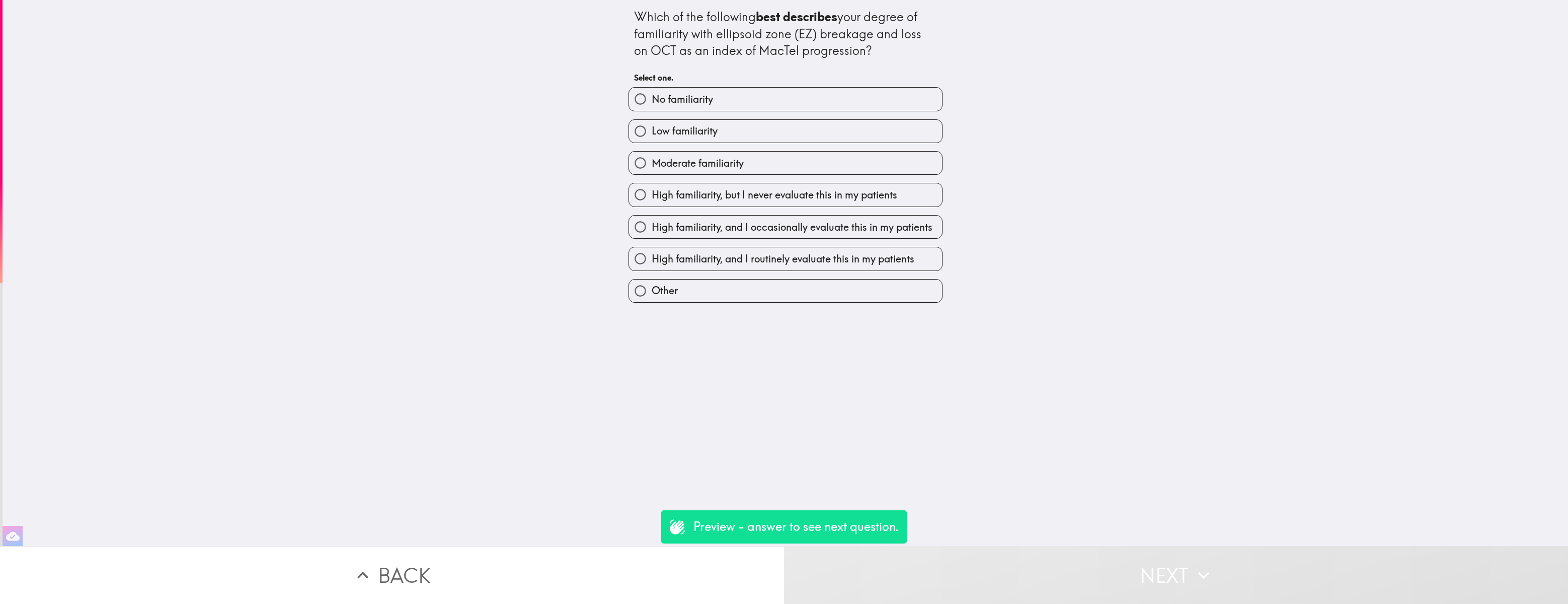
drag, startPoint x: 918, startPoint y: 36, endPoint x: 925, endPoint y: 37, distance: 7.1
click at [918, 36] on div "Which of the following best describes your degree of familiarity with ellipsoid…" at bounding box center [785, 34] width 303 height 51
drag, startPoint x: 873, startPoint y: 51, endPoint x: 638, endPoint y: 23, distance: 236.7
click at [634, 24] on div "Which of the following best describes your degree of familiarity with ellipsoid…" at bounding box center [785, 34] width 303 height 51
drag, startPoint x: 636, startPoint y: 18, endPoint x: 794, endPoint y: 56, distance: 162.5
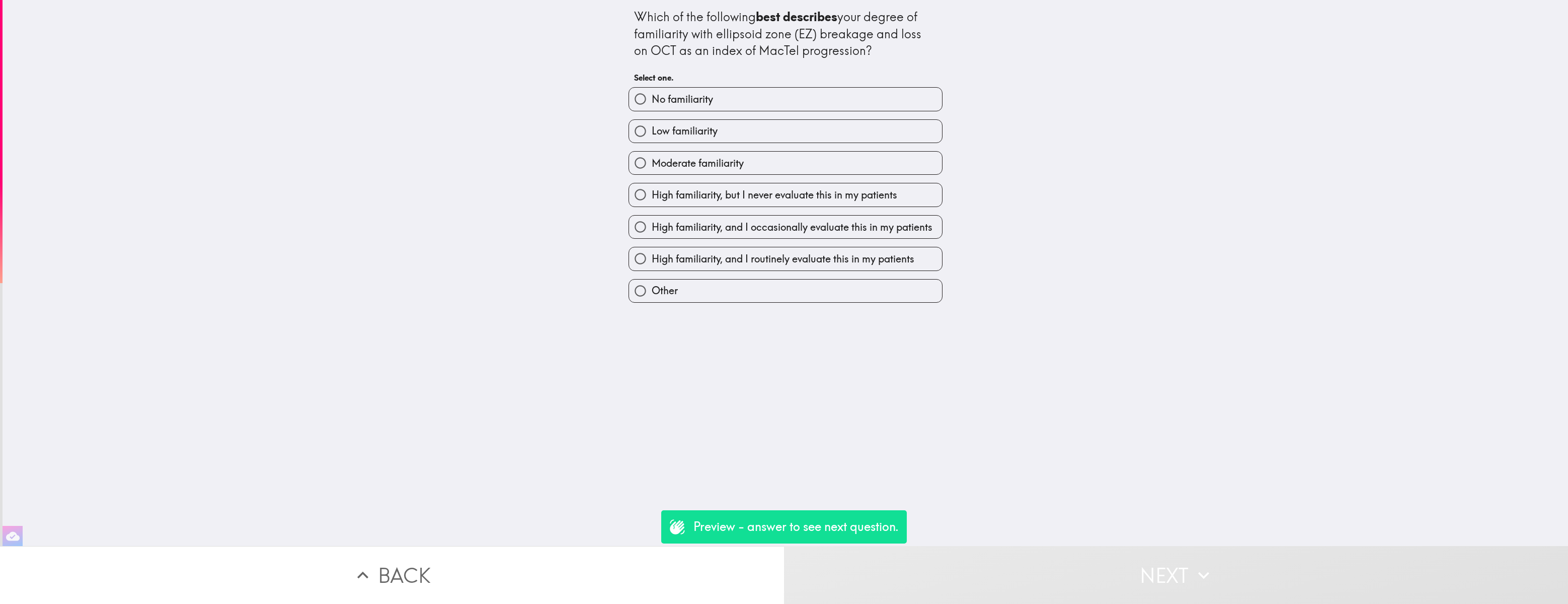
click at [794, 56] on div "Which of the following best describes your degree of familiarity with ellipsoid…" at bounding box center [785, 34] width 303 height 51
click at [976, 415] on button "Next" at bounding box center [1176, 574] width 784 height 58
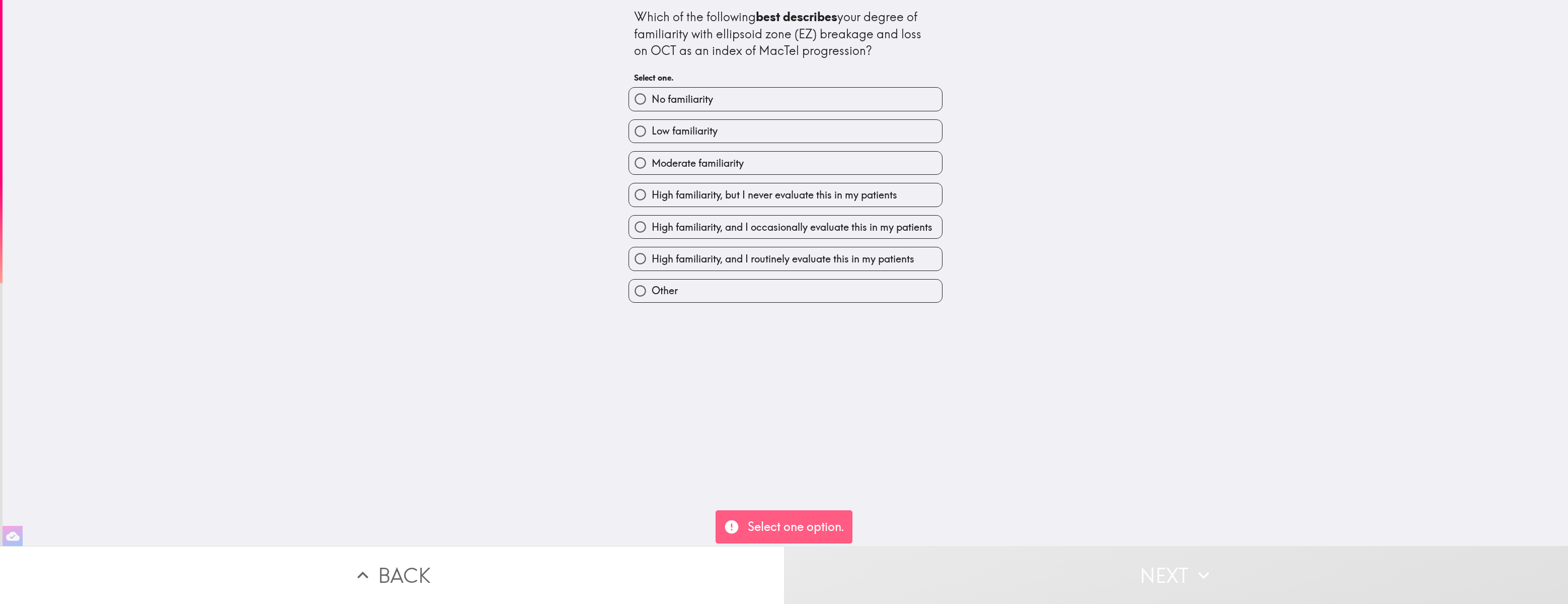
drag, startPoint x: 640, startPoint y: 165, endPoint x: 741, endPoint y: 310, distance: 176.7
click at [640, 165] on input "Moderate familiarity" at bounding box center [640, 162] width 22 height 22
radio input "true"
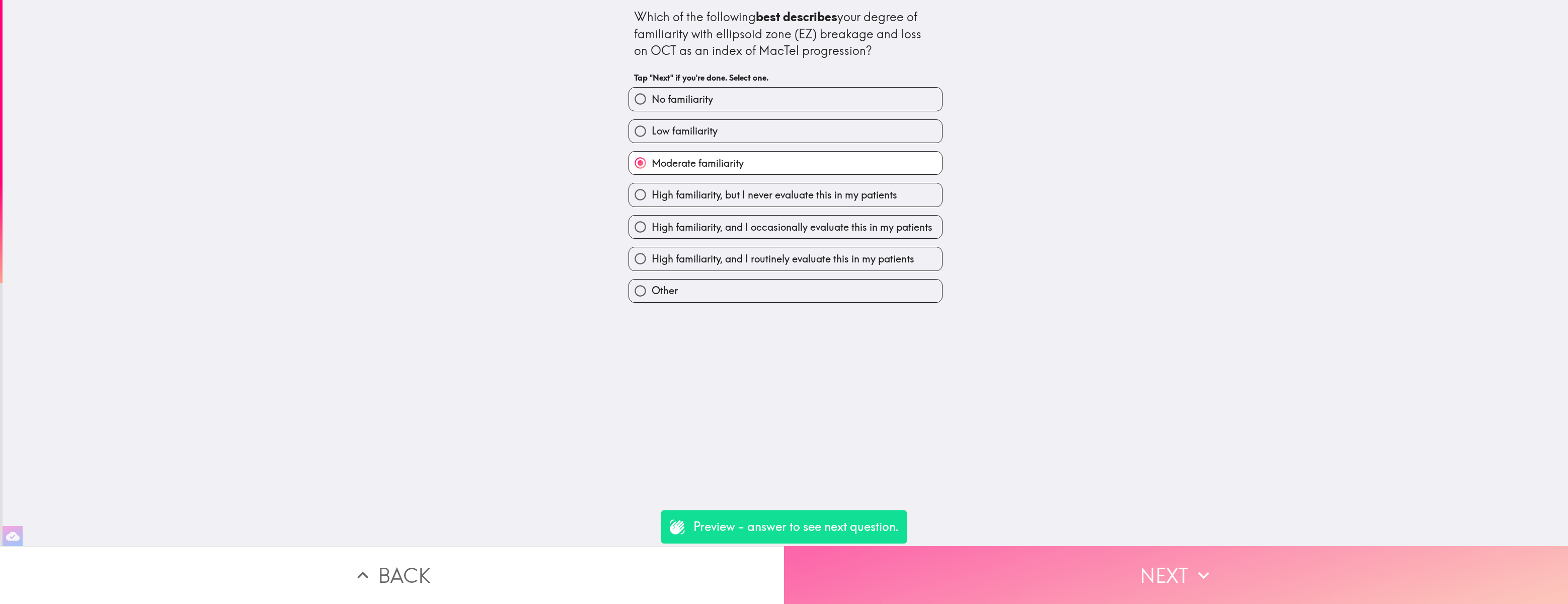
click at [917, 415] on button "Next" at bounding box center [1176, 574] width 784 height 58
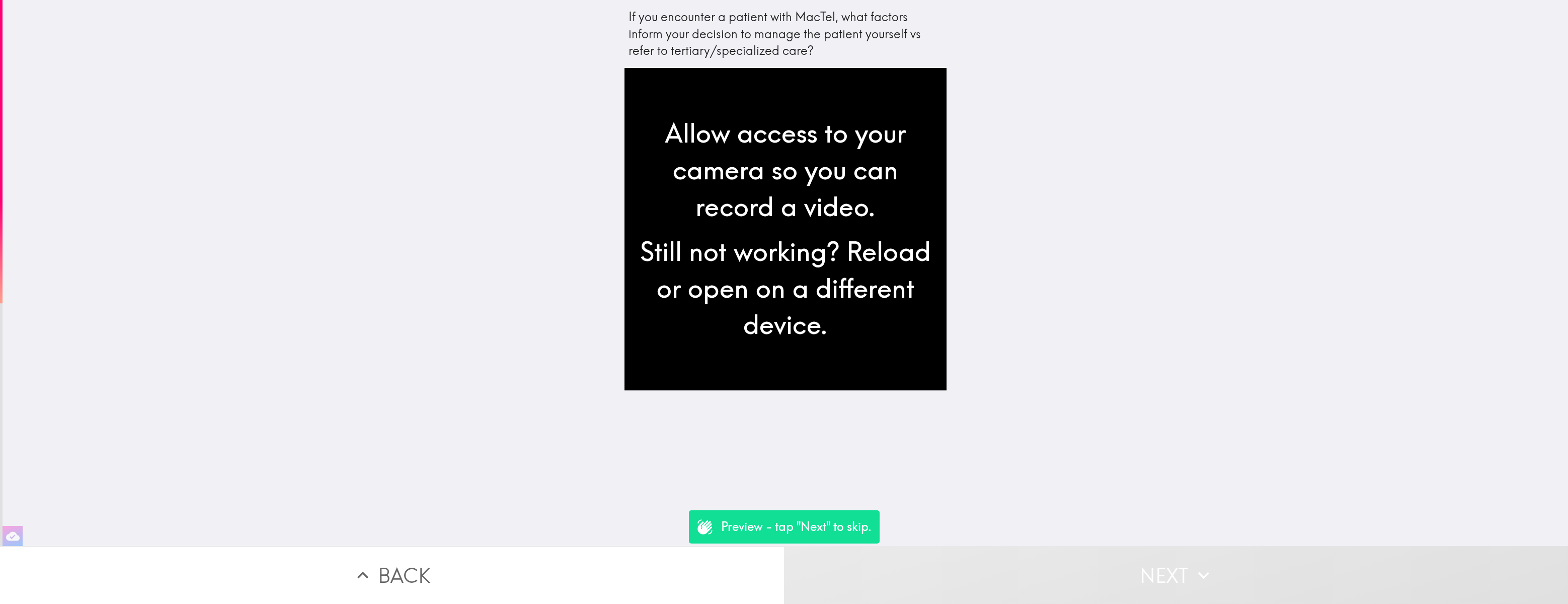
click at [1169, 415] on button "Next" at bounding box center [1176, 574] width 784 height 58
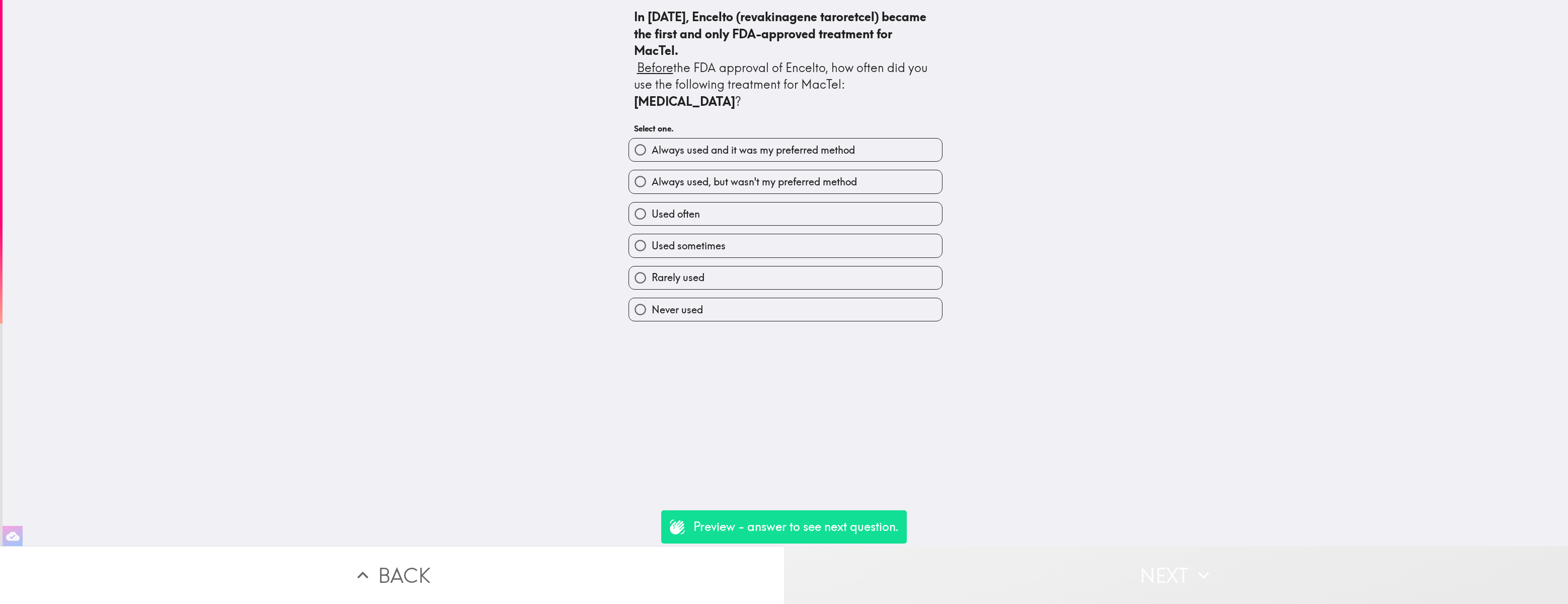
click at [1185, 415] on button "Next" at bounding box center [1176, 574] width 784 height 58
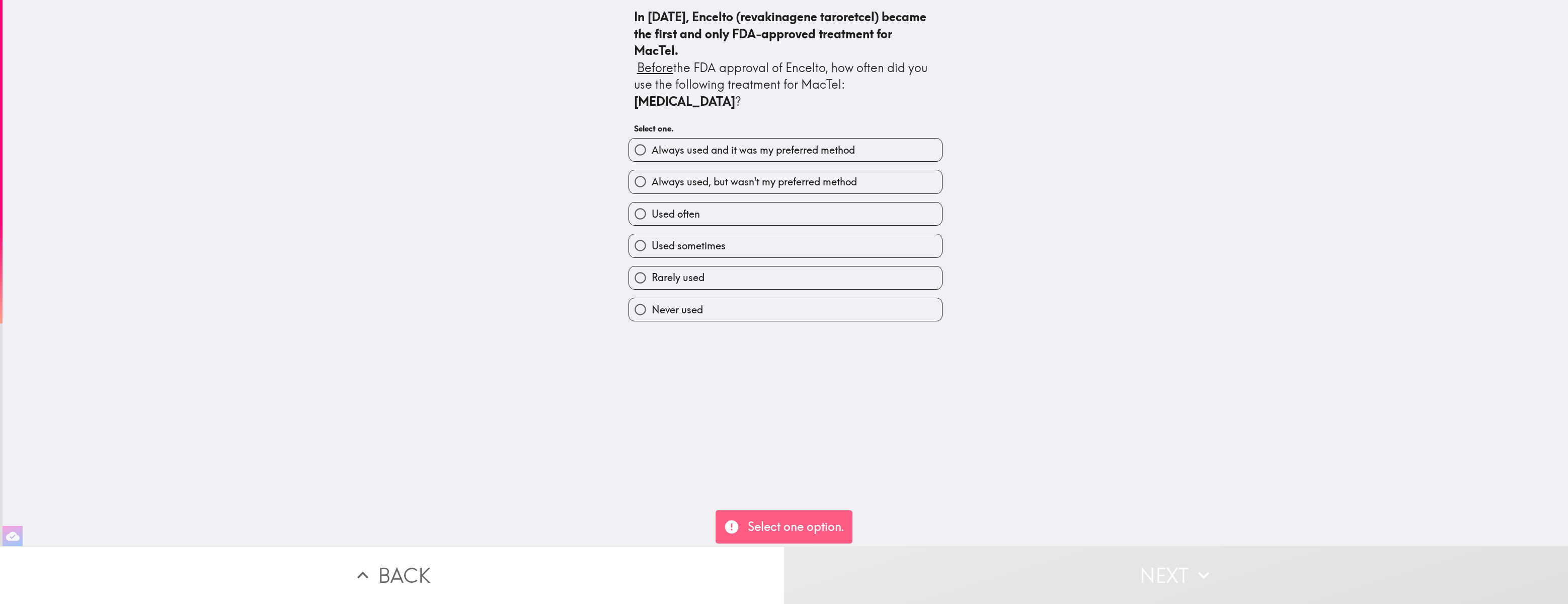
click at [1171, 415] on button "Next" at bounding box center [1176, 574] width 784 height 58
click at [640, 213] on input "Used often" at bounding box center [640, 213] width 22 height 22
radio input "true"
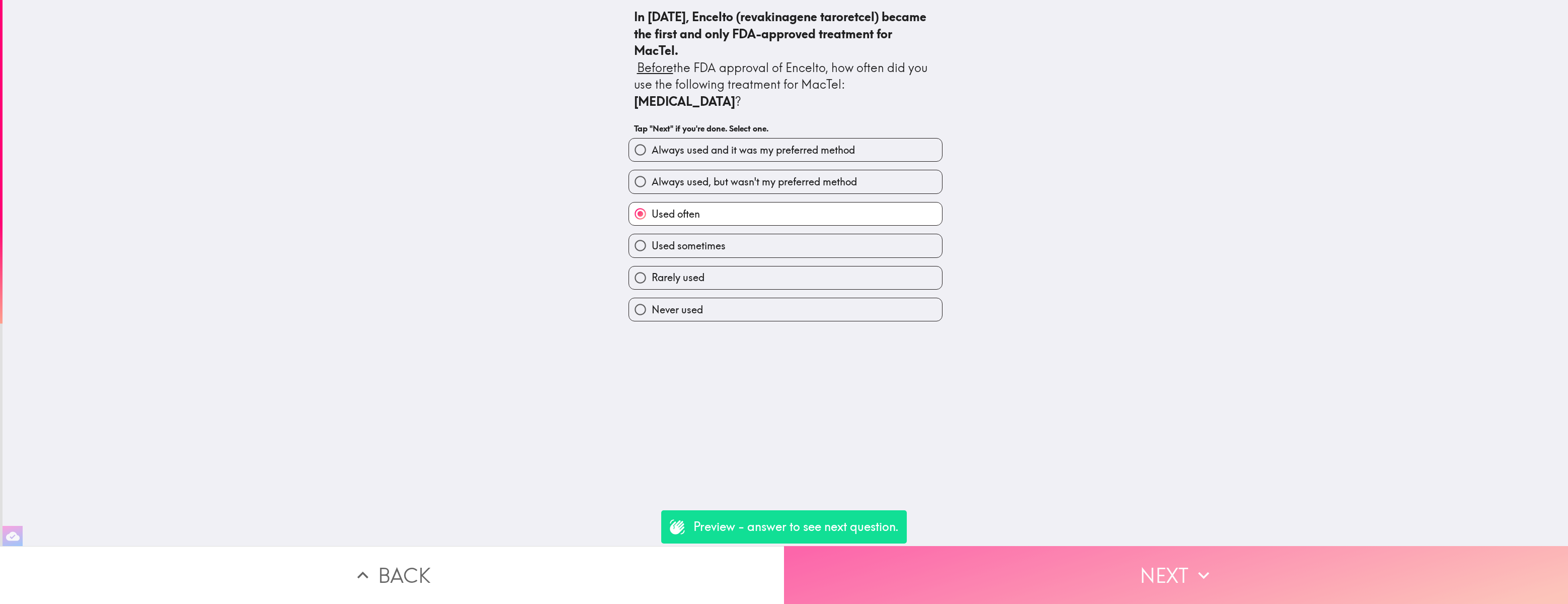
click at [1048, 415] on button "Next" at bounding box center [1176, 574] width 784 height 58
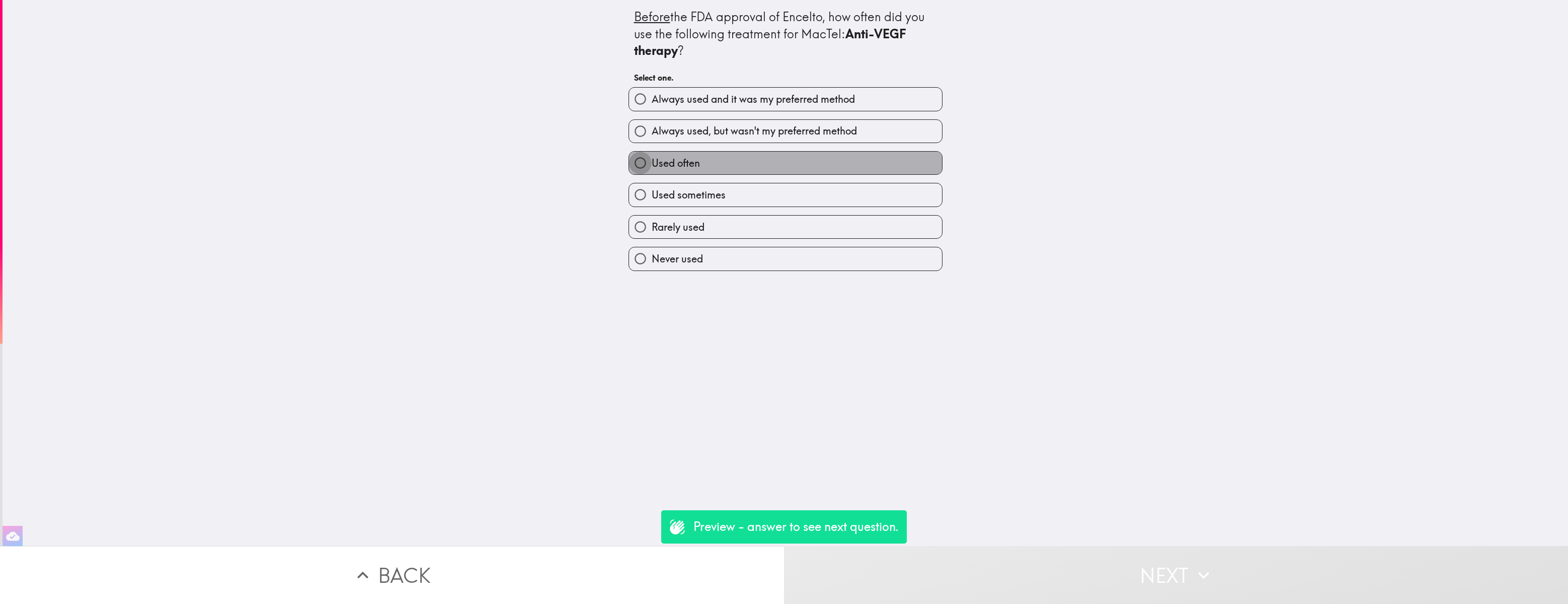
click at [639, 164] on input "Used often" at bounding box center [640, 162] width 22 height 22
radio input "true"
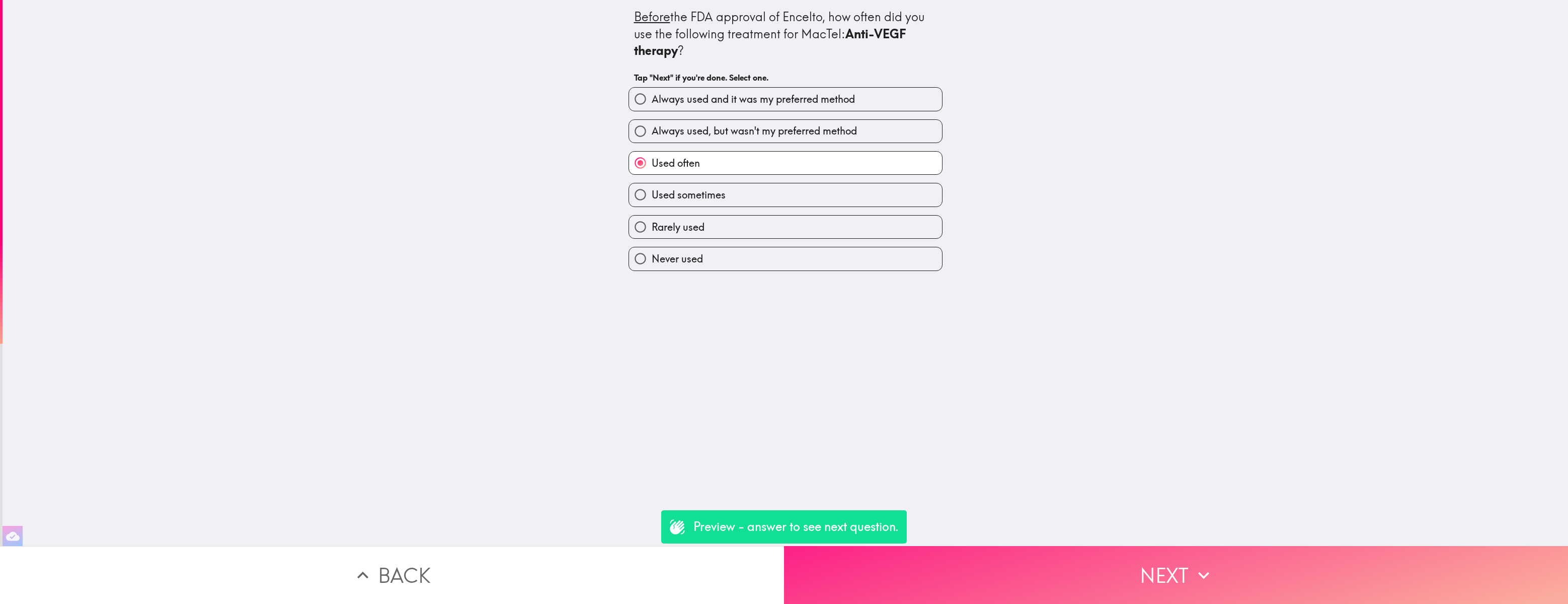
click at [1098, 415] on button "Next" at bounding box center [1176, 574] width 784 height 58
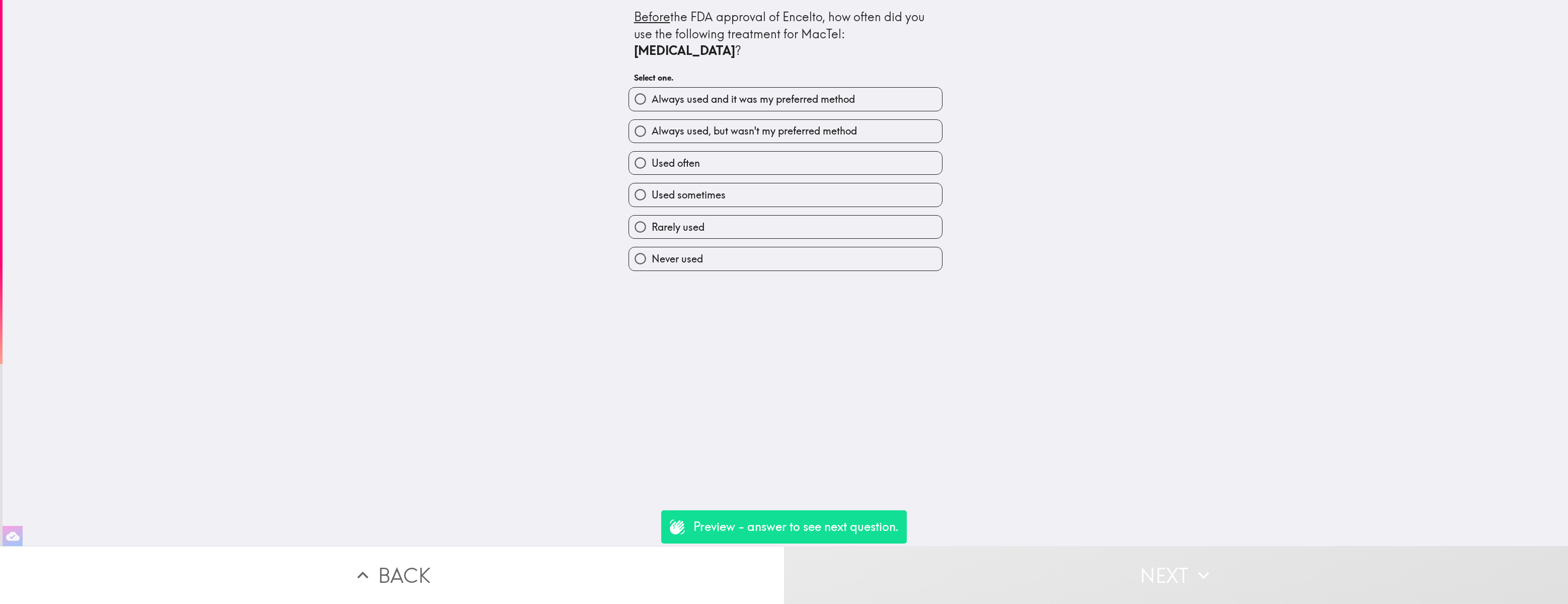
click at [644, 164] on input "Used often" at bounding box center [640, 162] width 22 height 22
radio input "true"
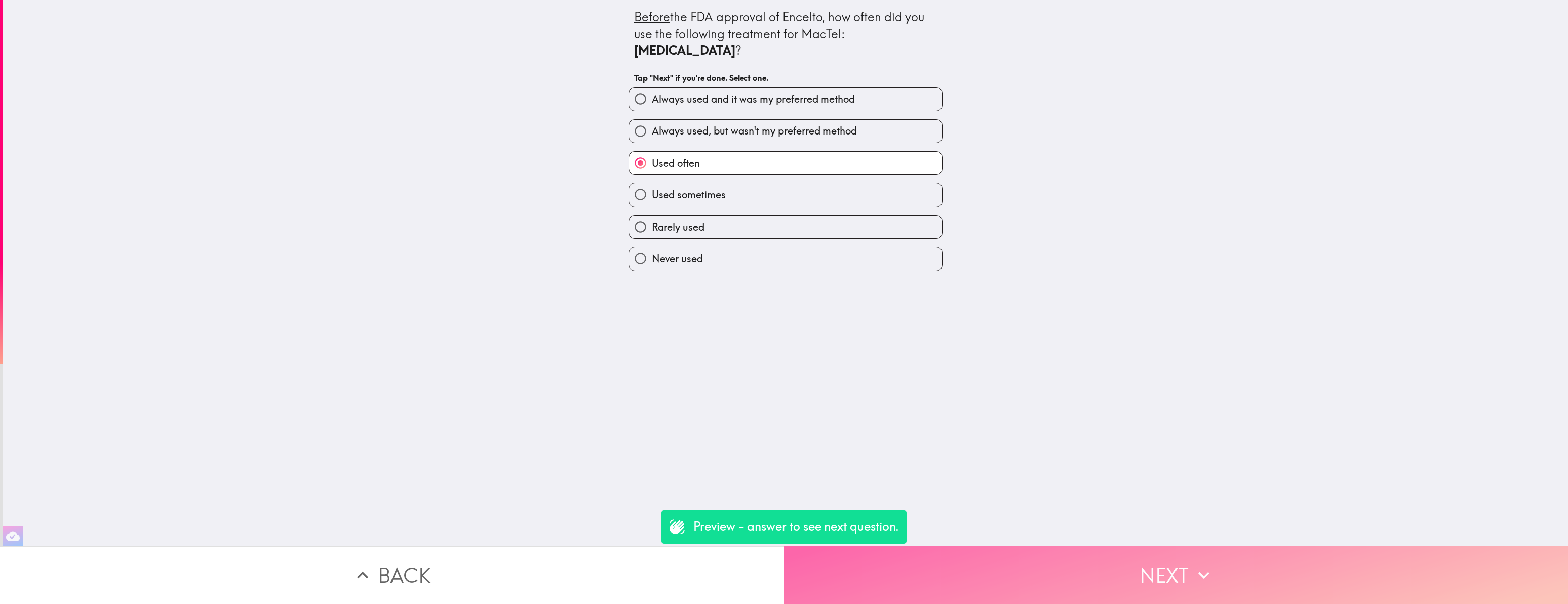
click at [1227, 415] on button "Next" at bounding box center [1176, 574] width 784 height 58
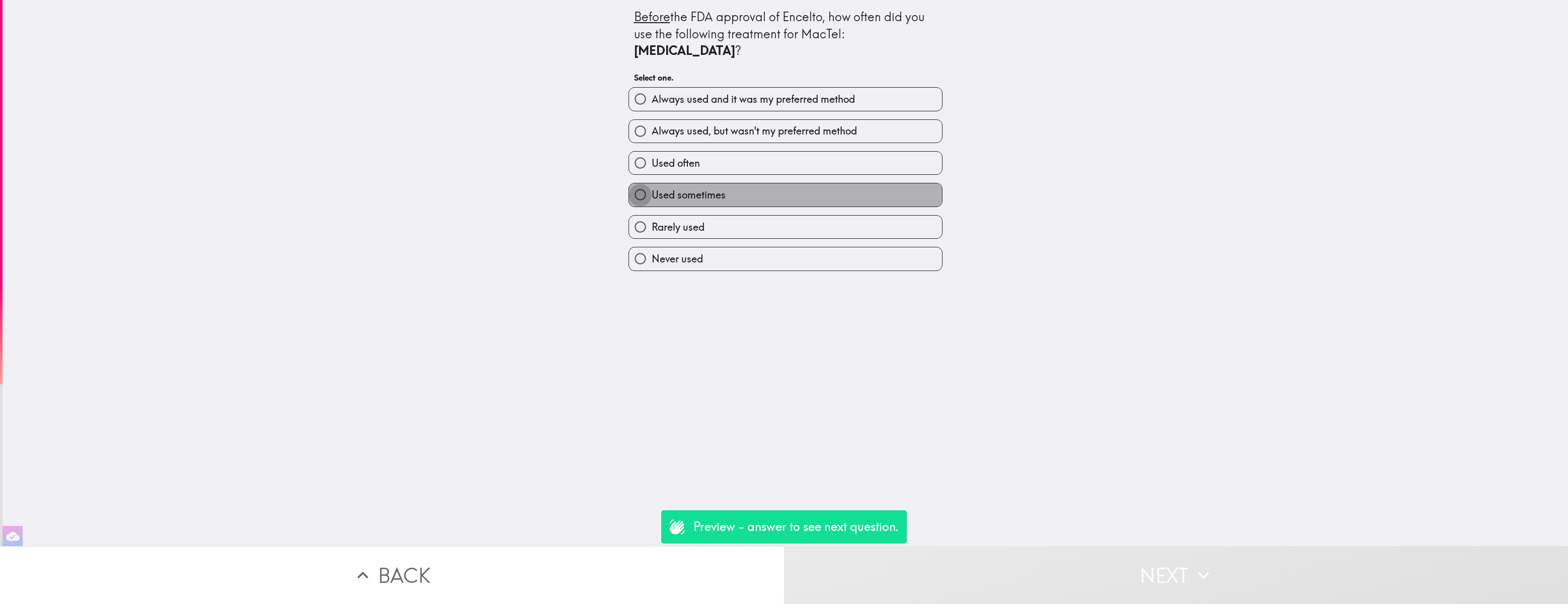
click at [638, 183] on input "Used sometimes" at bounding box center [640, 194] width 22 height 22
radio input "true"
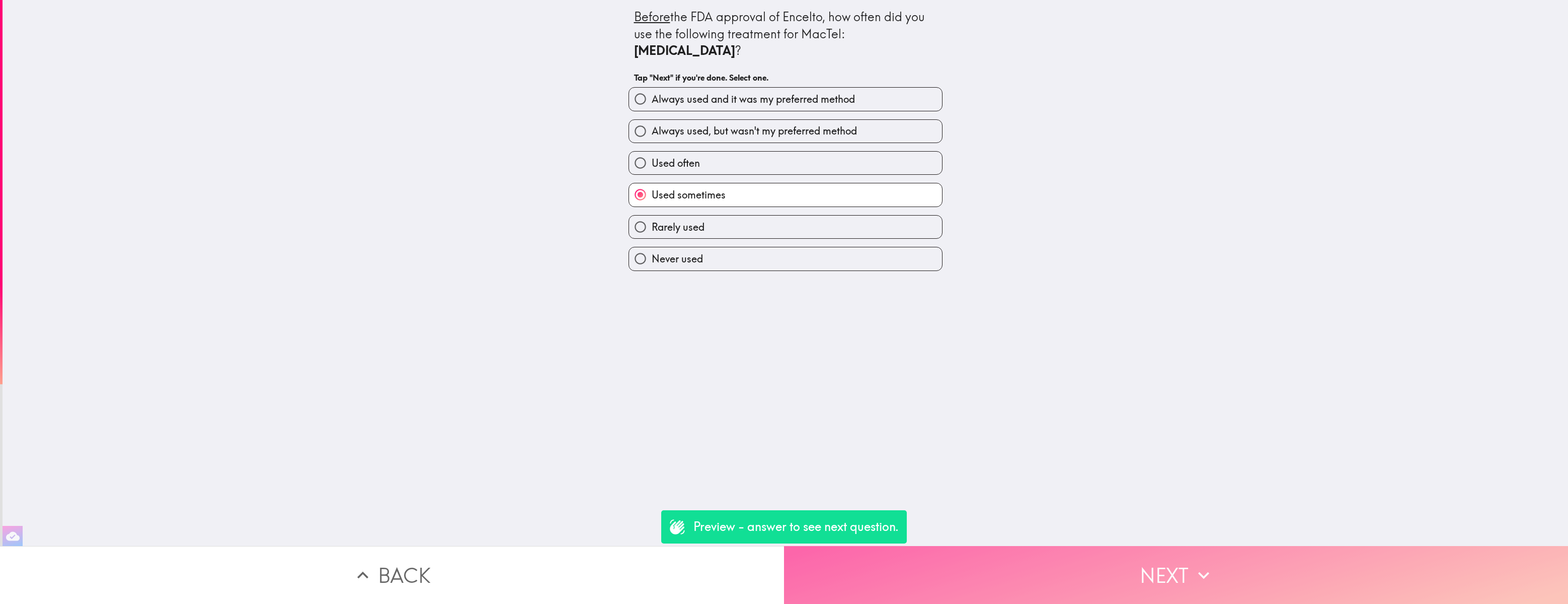
click at [1131, 415] on button "Next" at bounding box center [1176, 574] width 784 height 58
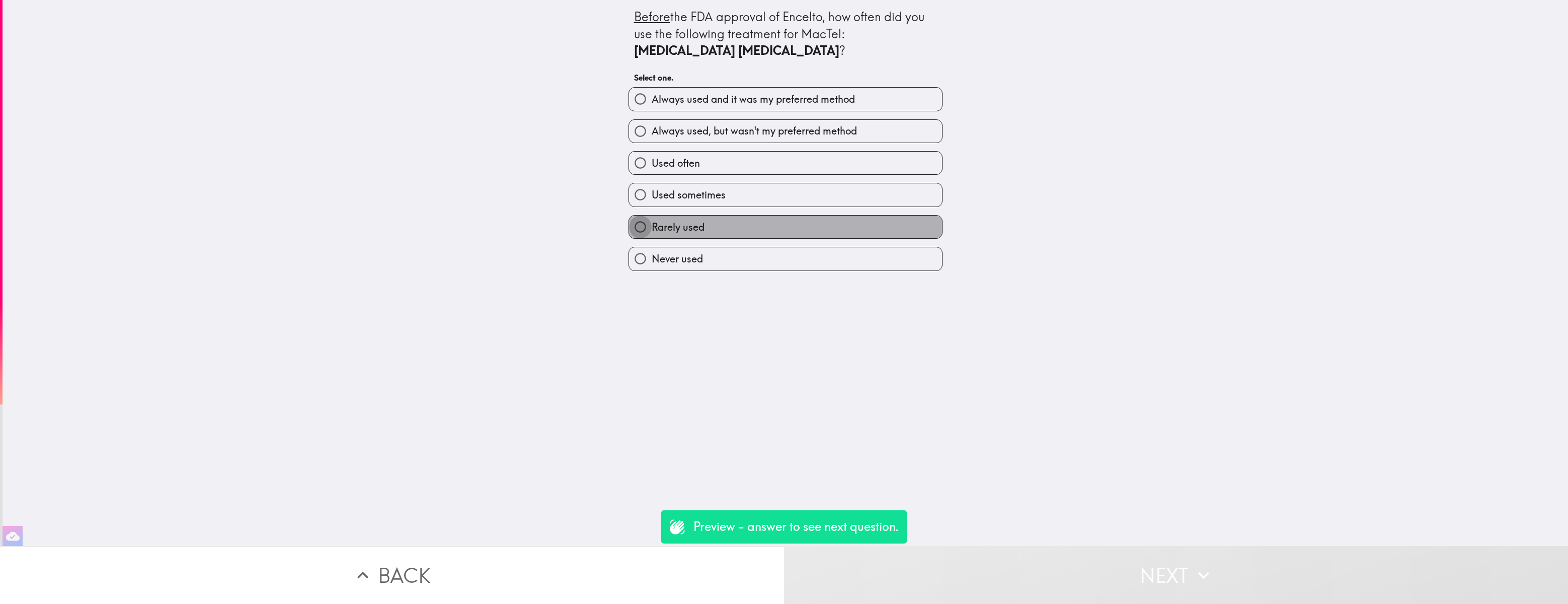
drag, startPoint x: 633, startPoint y: 225, endPoint x: 688, endPoint y: 248, distance: 59.6
click at [635, 226] on input "Rarely used" at bounding box center [640, 227] width 22 height 22
radio input "true"
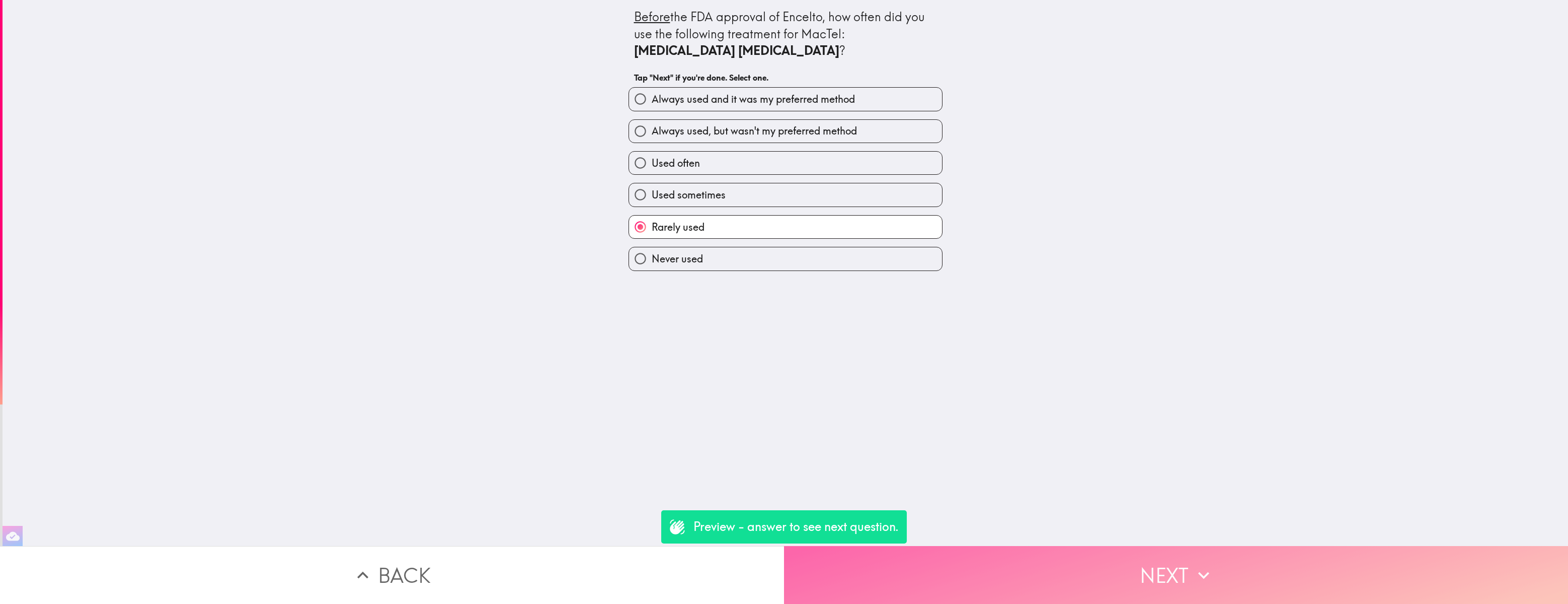
click at [1018, 415] on button "Next" at bounding box center [1176, 574] width 784 height 58
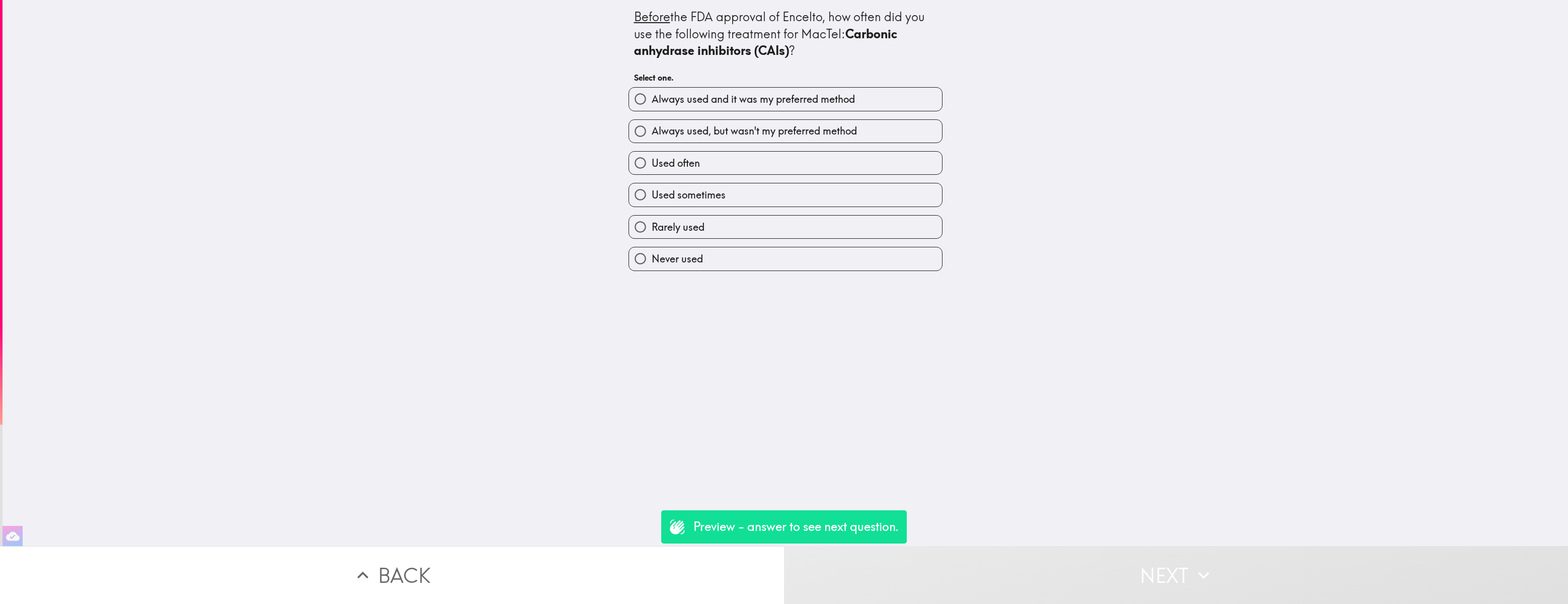
click at [642, 254] on input "Never used" at bounding box center [640, 258] width 22 height 22
radio input "true"
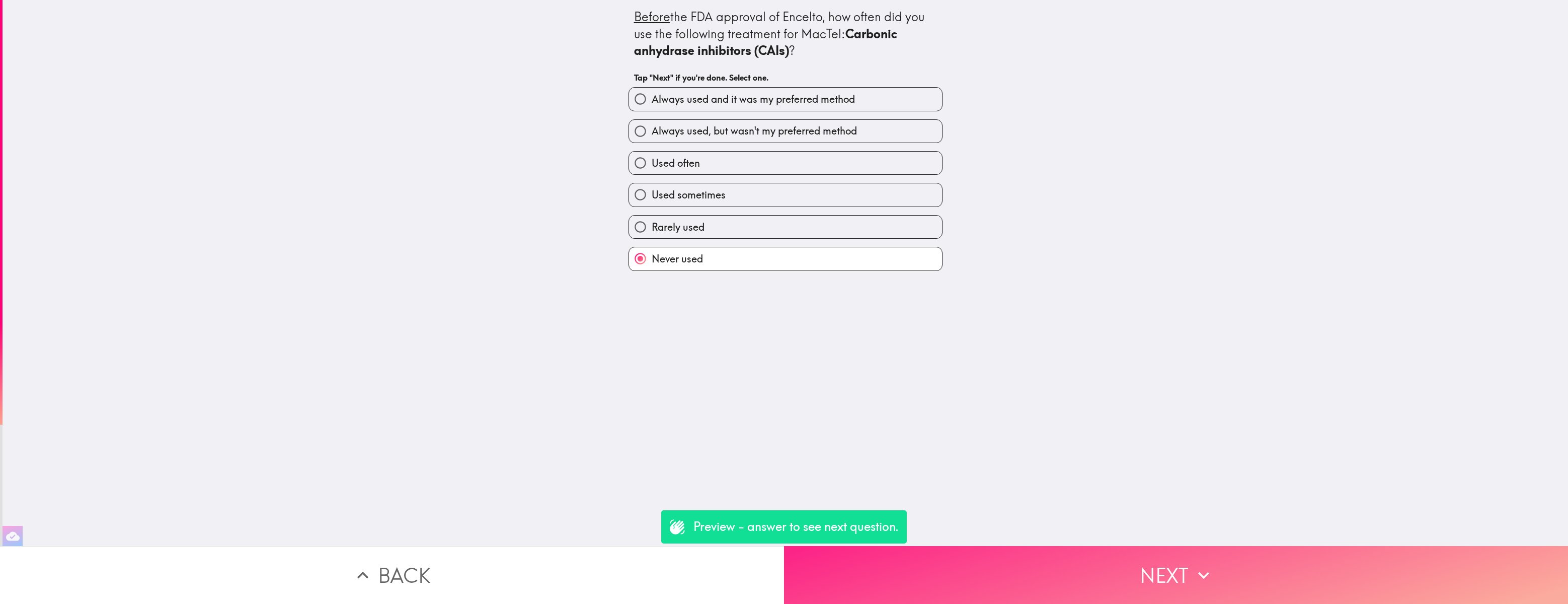
click at [1037, 415] on button "Next" at bounding box center [1176, 574] width 784 height 58
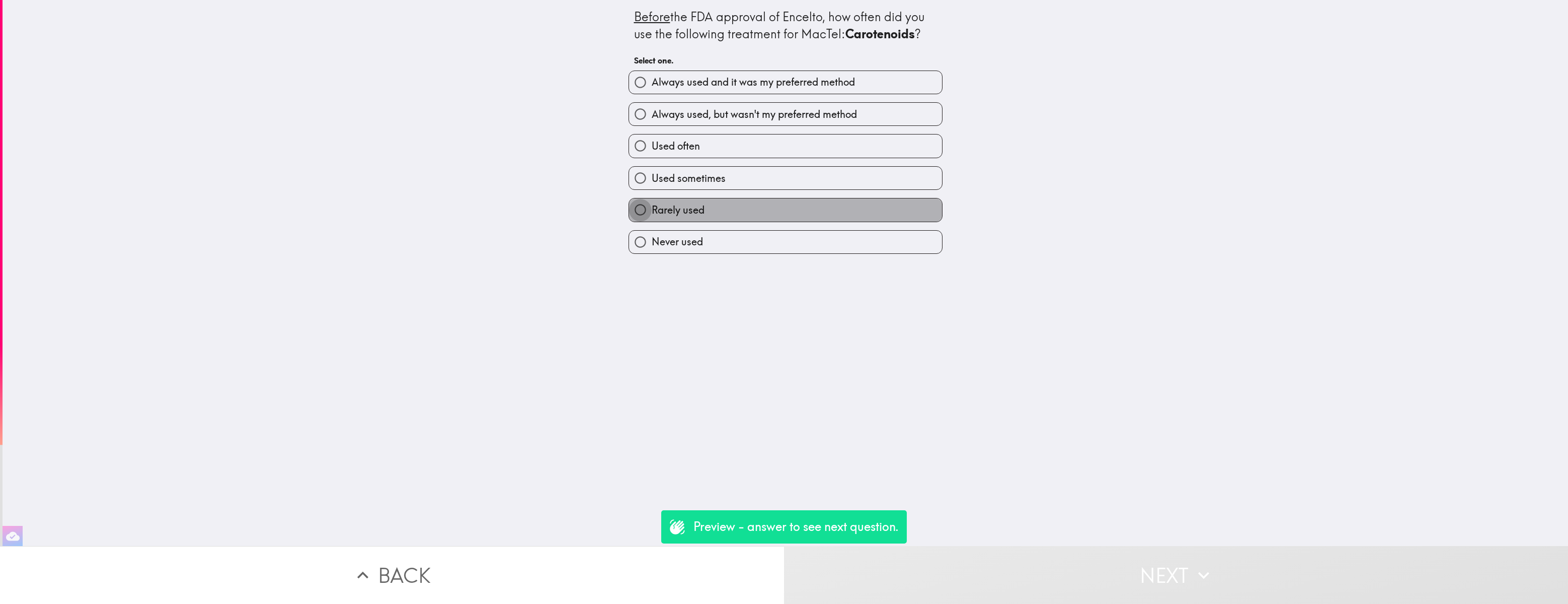
click at [640, 210] on input "Rarely used" at bounding box center [640, 209] width 22 height 22
radio input "true"
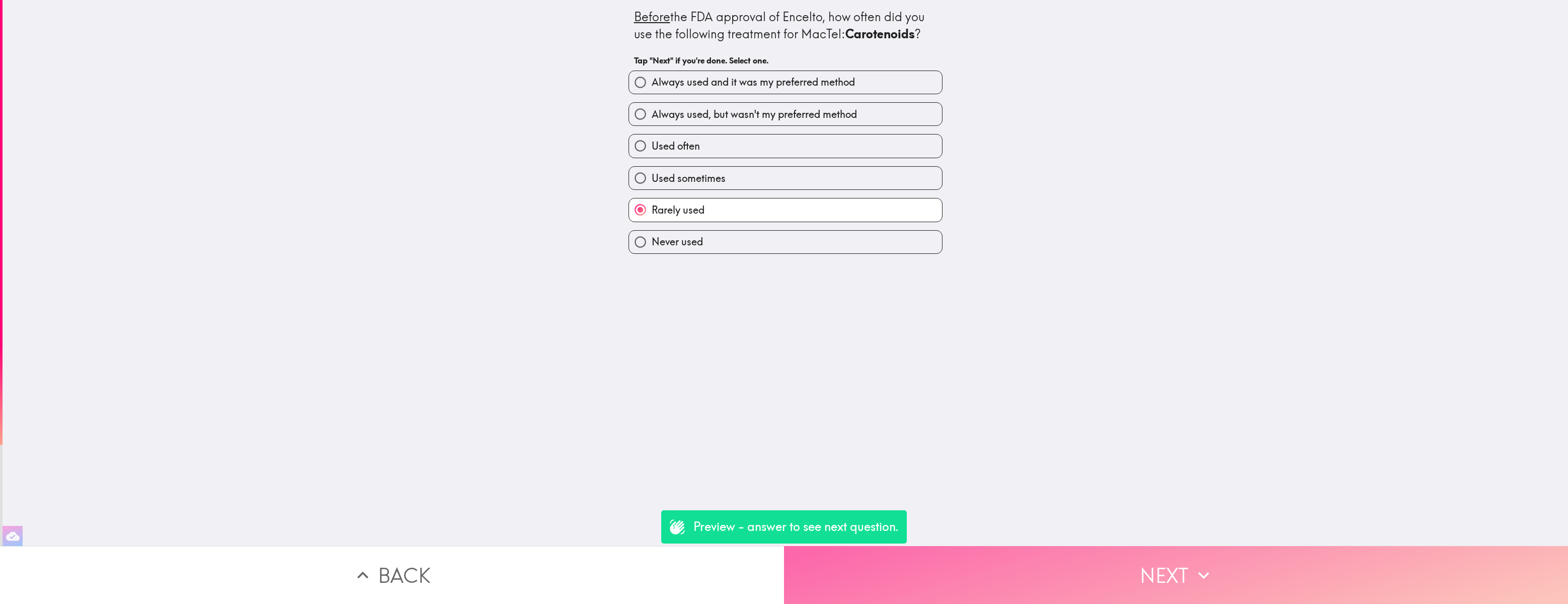
click at [954, 415] on button "Next" at bounding box center [1176, 574] width 784 height 58
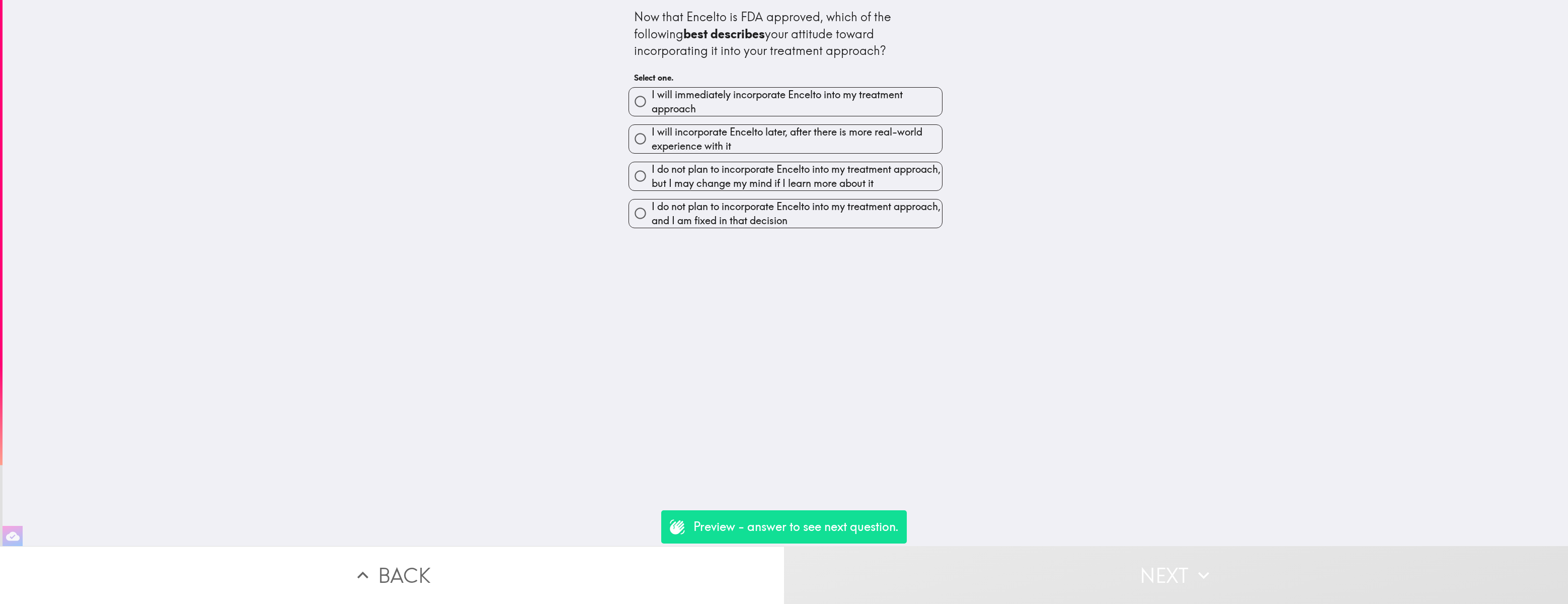
click at [640, 135] on input "I will incorporate Encelto later, after there is more real-world experience wit…" at bounding box center [640, 138] width 22 height 22
radio input "true"
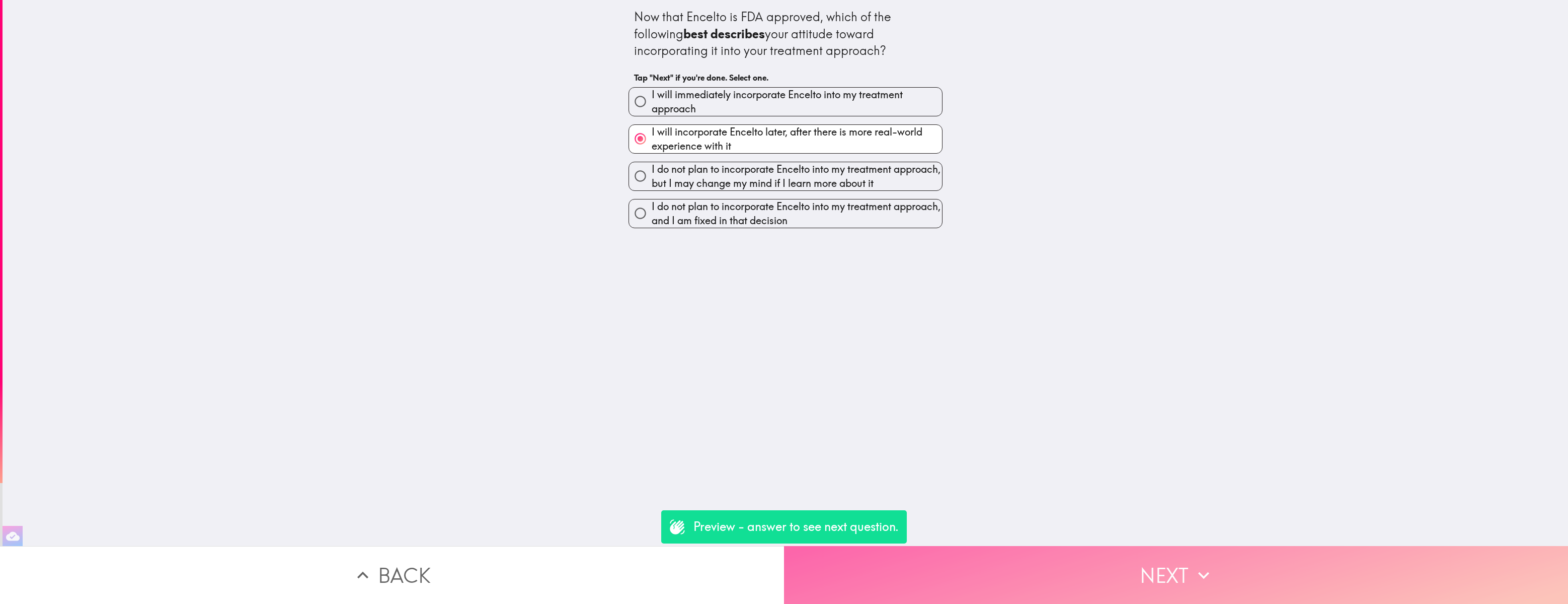
click at [984, 415] on button "Next" at bounding box center [1176, 574] width 784 height 58
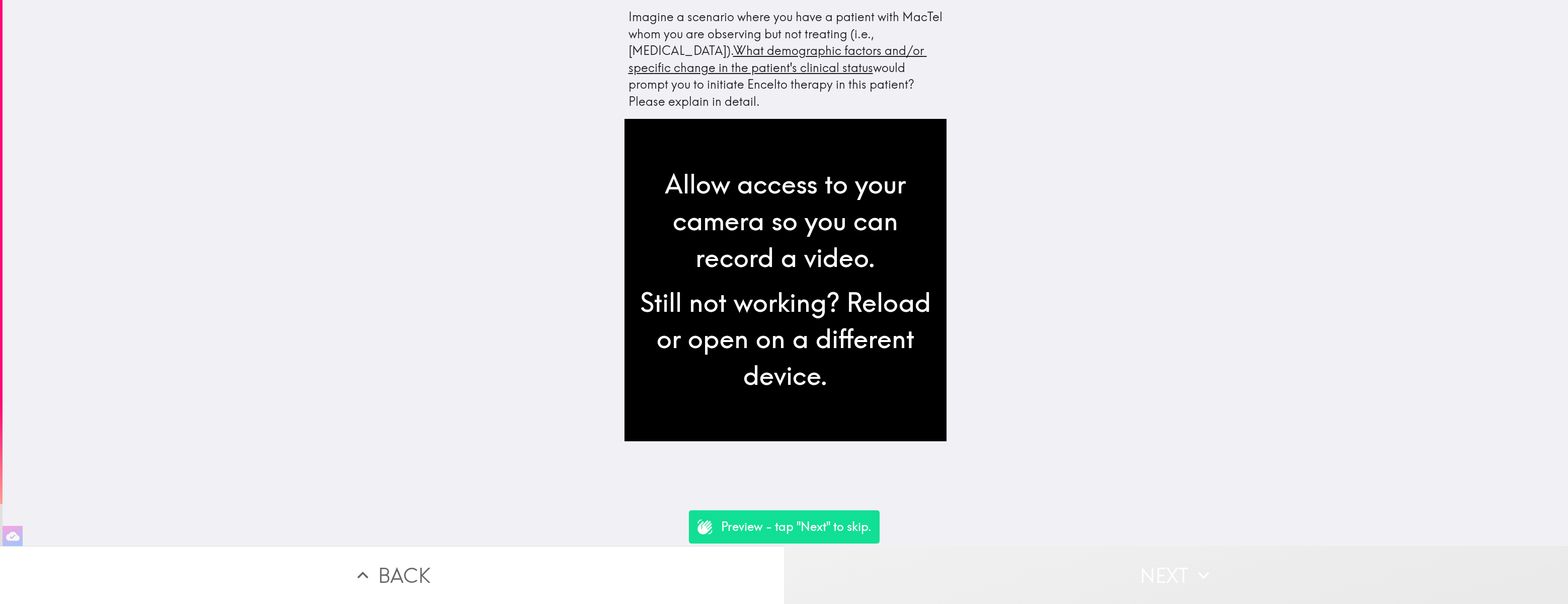
click at [976, 415] on button "Next" at bounding box center [1176, 574] width 784 height 58
